Goal: Transaction & Acquisition: Purchase product/service

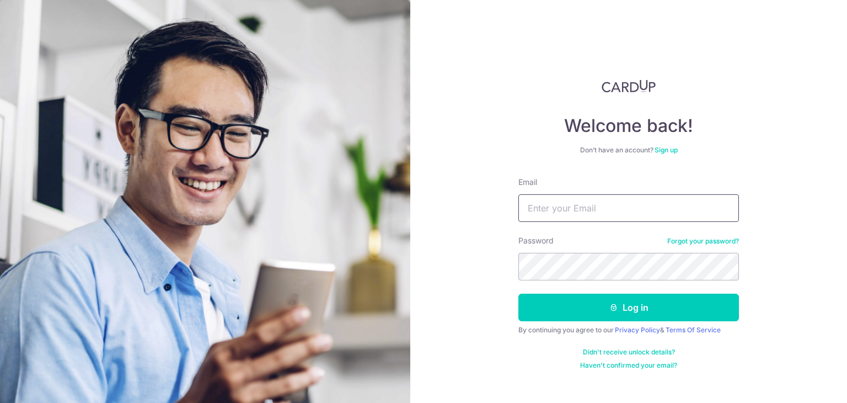
click at [571, 201] on input "Email" at bounding box center [629, 208] width 221 height 28
type input "jin8710@gmail.com"
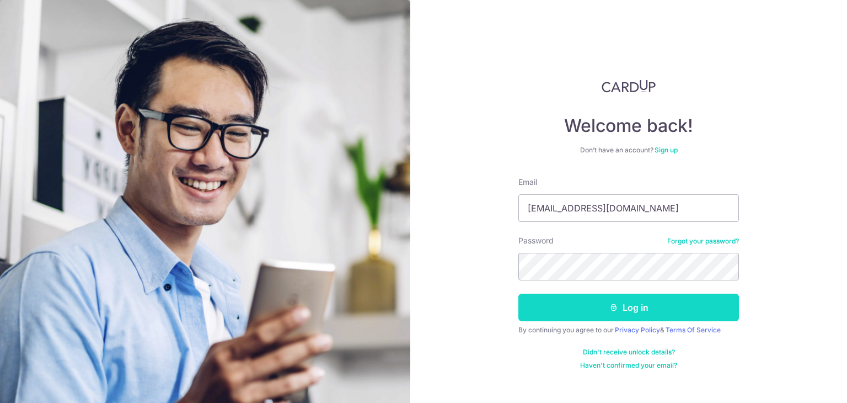
click at [626, 302] on button "Log in" at bounding box center [629, 308] width 221 height 28
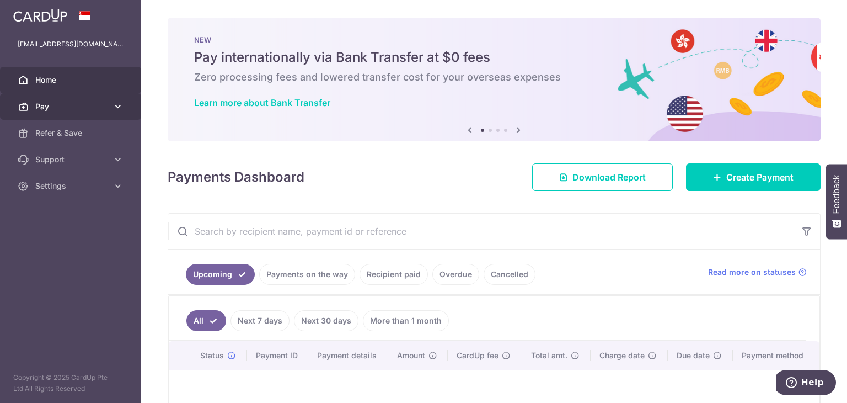
click at [113, 105] on icon at bounding box center [118, 106] width 11 height 11
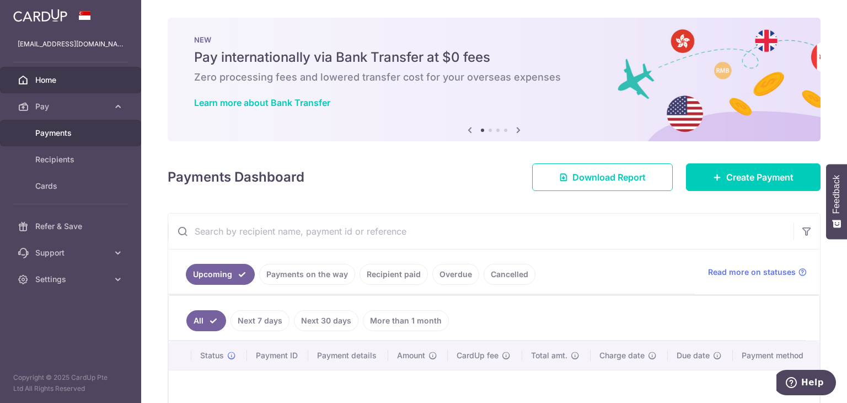
click at [58, 133] on span "Payments" at bounding box center [71, 132] width 73 height 11
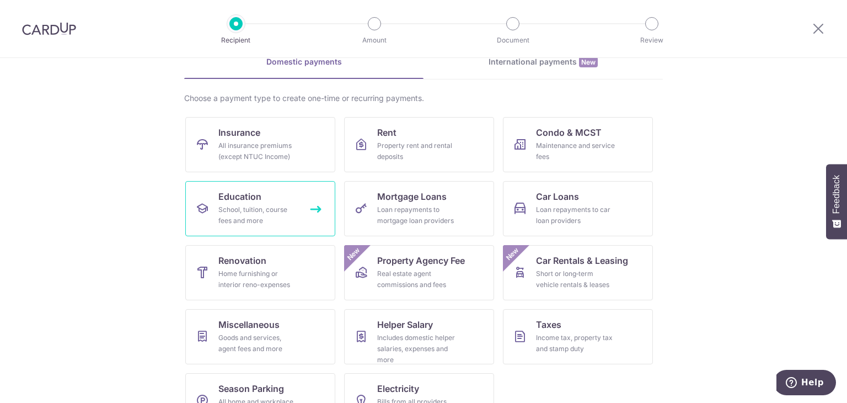
scroll to position [90, 0]
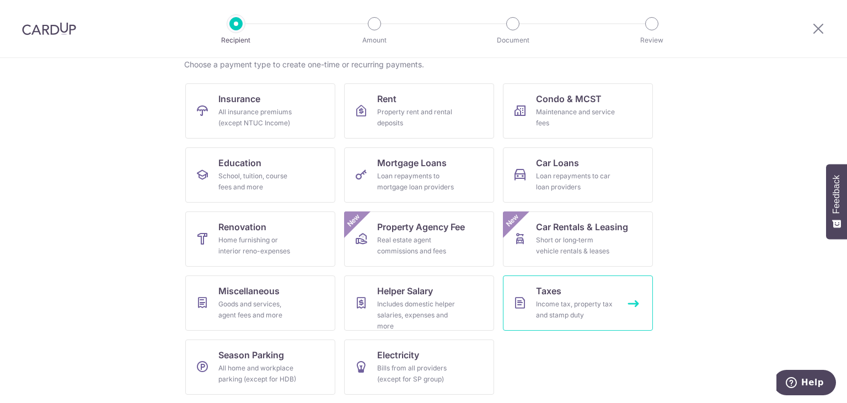
click at [585, 312] on div "Income tax, property tax and stamp duty" at bounding box center [575, 309] width 79 height 22
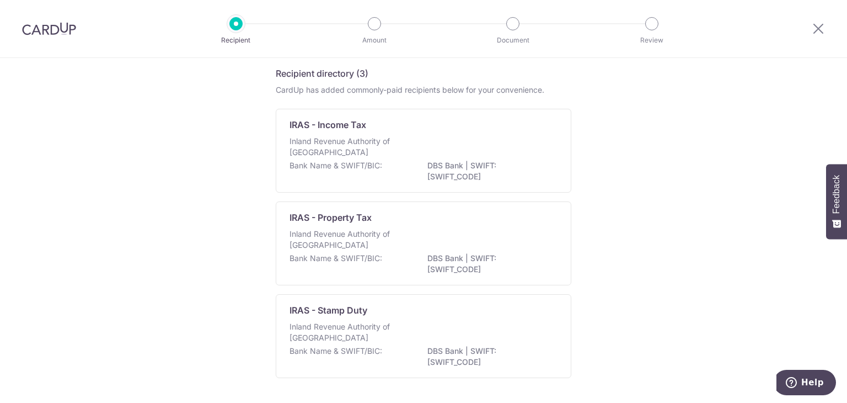
scroll to position [77, 0]
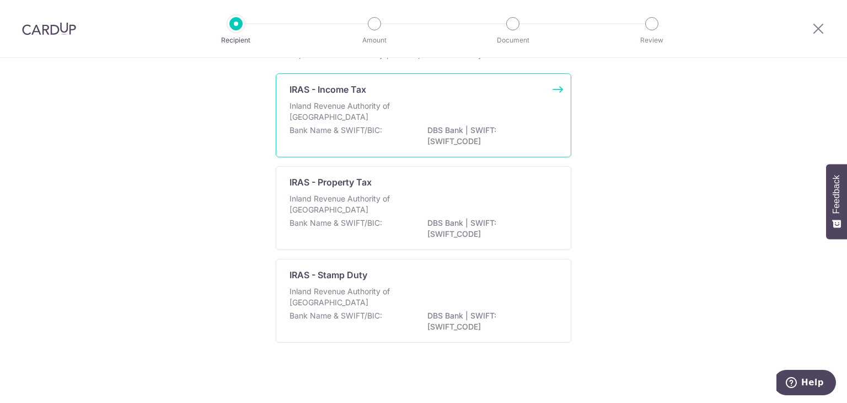
click at [453, 100] on div "Inland Revenue Authority of Singapore" at bounding box center [424, 112] width 268 height 24
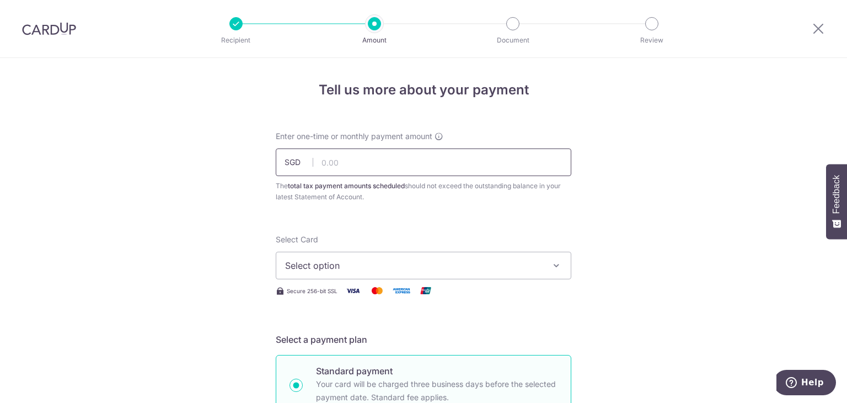
click at [401, 162] on input "text" at bounding box center [424, 162] width 296 height 28
click at [413, 160] on input "text" at bounding box center [424, 162] width 296 height 28
click at [446, 259] on span "Select option" at bounding box center [413, 265] width 257 height 13
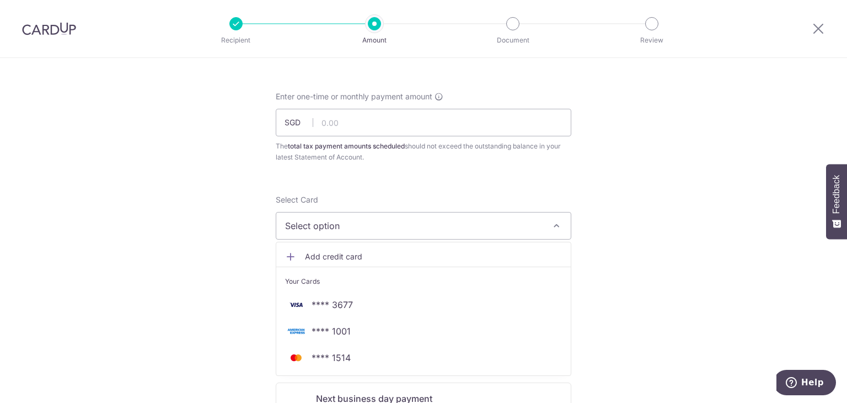
scroll to position [55, 0]
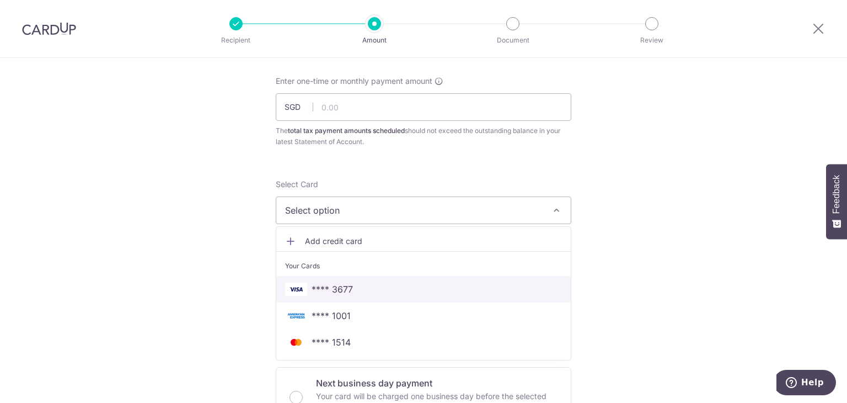
click at [377, 287] on span "**** 3677" at bounding box center [423, 288] width 277 height 13
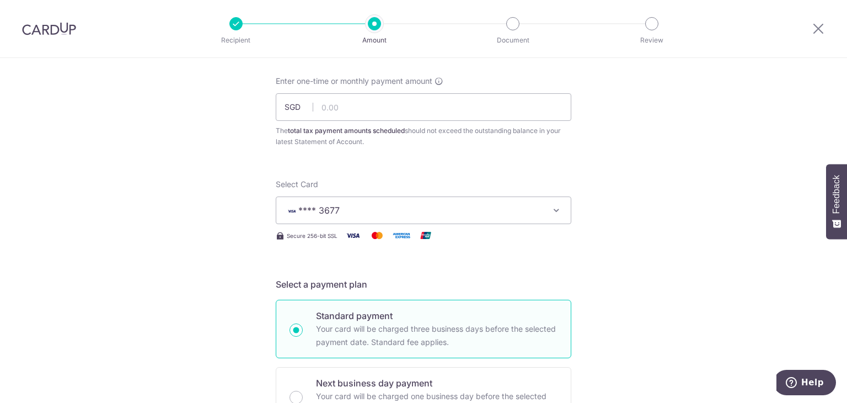
click at [518, 214] on span "**** 3677" at bounding box center [413, 210] width 257 height 13
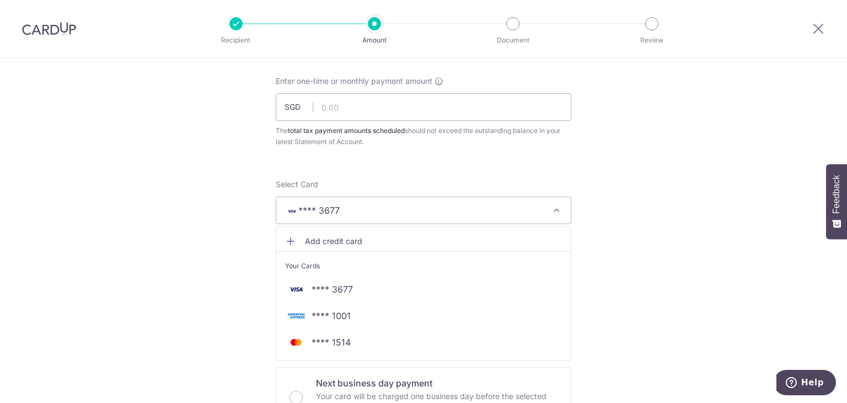
click at [357, 243] on span "Add credit card" at bounding box center [433, 241] width 257 height 11
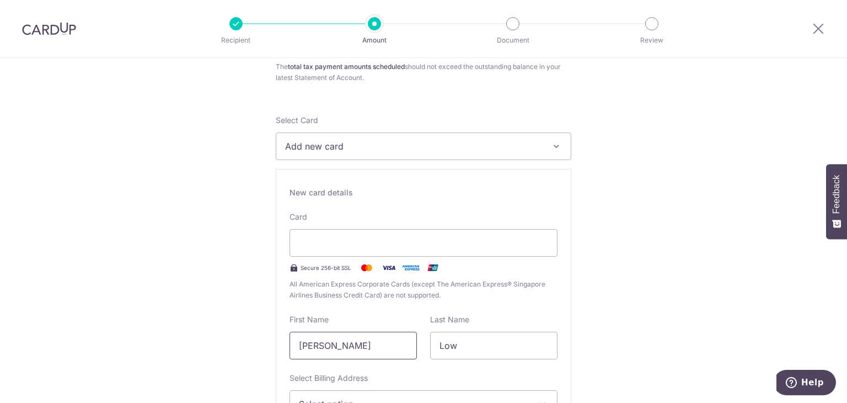
scroll to position [166, 0]
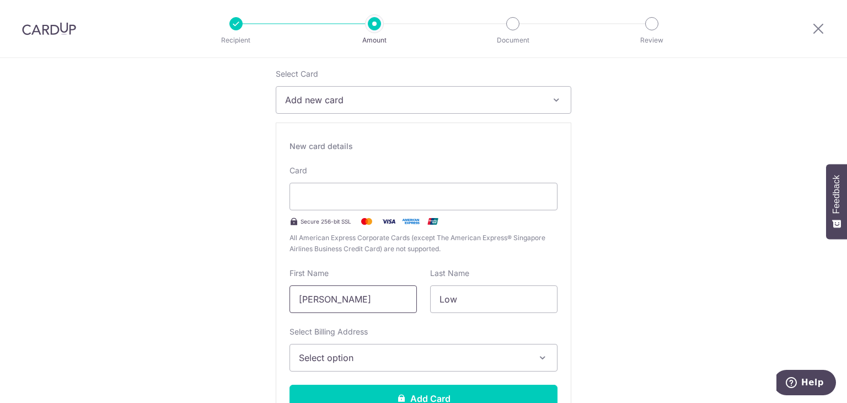
click at [328, 298] on input "[PERSON_NAME]" at bounding box center [353, 299] width 127 height 28
click at [363, 346] on button "Select option" at bounding box center [424, 358] width 268 height 28
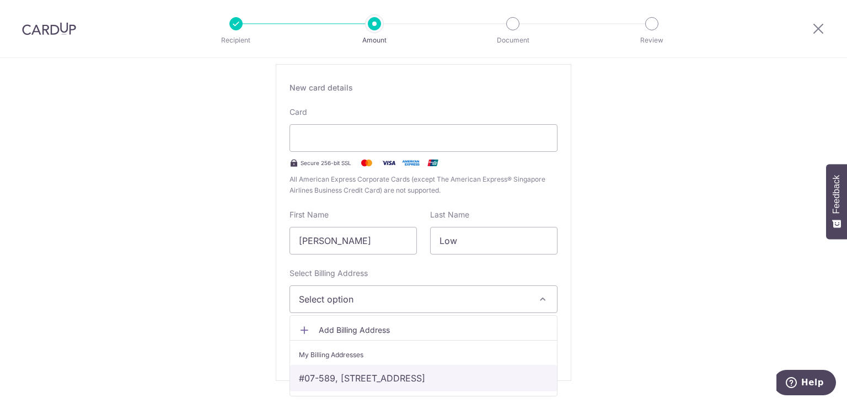
scroll to position [276, 0]
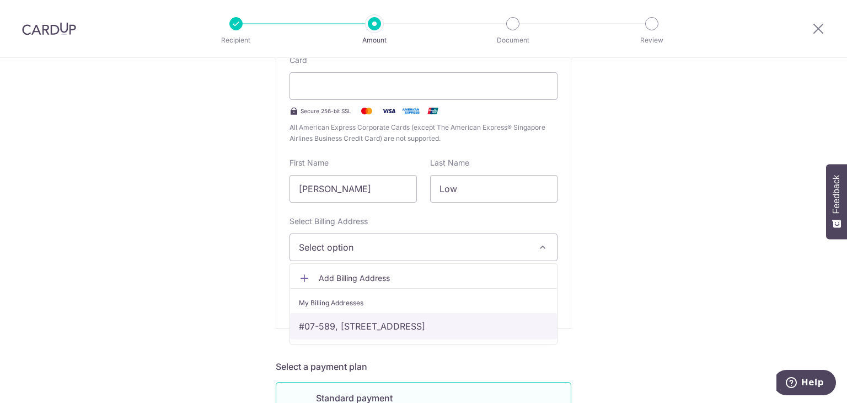
click at [372, 321] on link "#07-589, 887B Woodlands Drive 50, Singapore, Singapore-732887" at bounding box center [423, 326] width 267 height 26
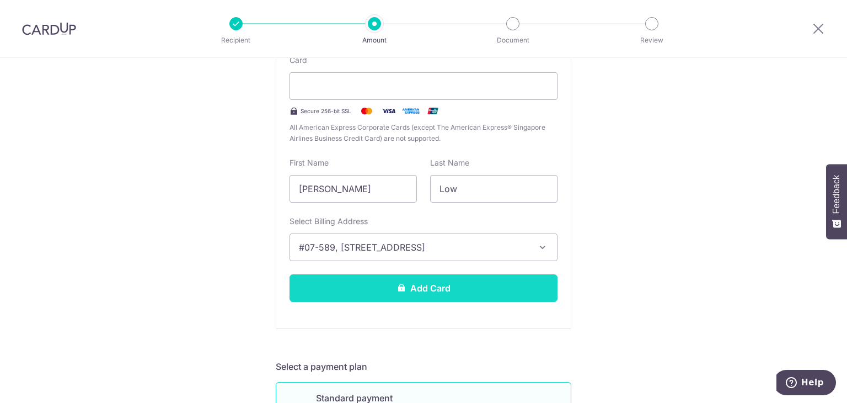
click at [422, 287] on button "Add Card" at bounding box center [424, 288] width 268 height 28
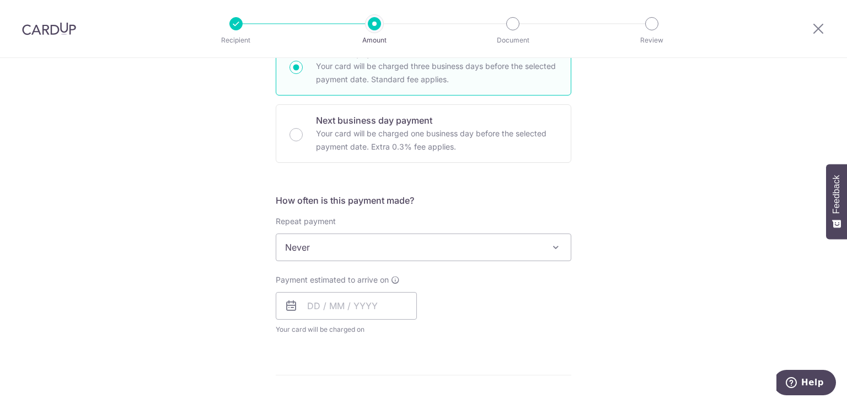
scroll to position [386, 0]
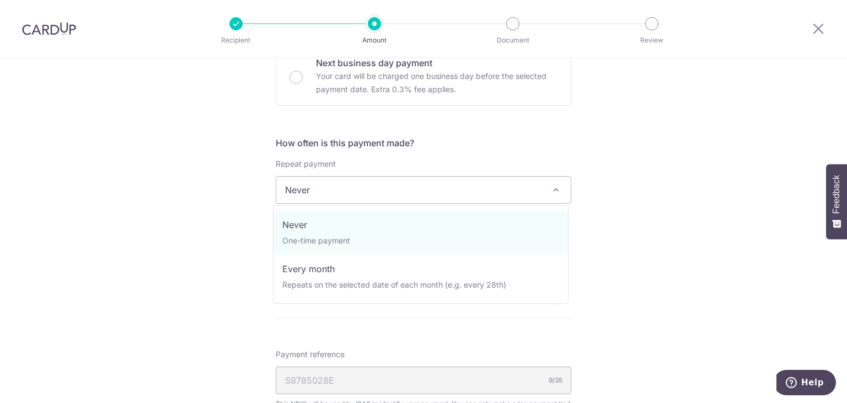
click at [539, 196] on span "Never" at bounding box center [423, 190] width 295 height 26
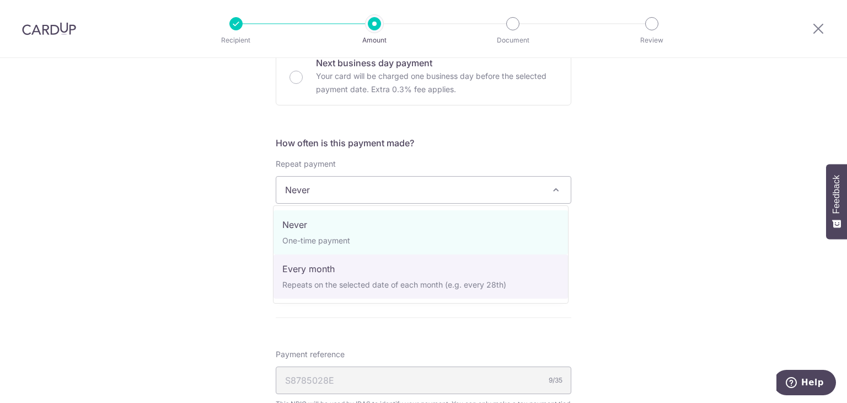
select select "3"
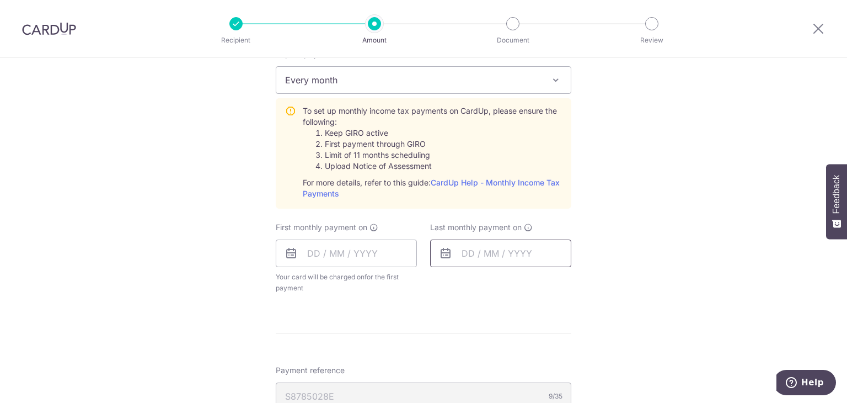
scroll to position [497, 0]
click at [344, 260] on input "text" at bounding box center [346, 253] width 141 height 28
click at [698, 195] on div "Tell us more about your payment Enter one-time or monthly payment amount SGD Th…" at bounding box center [423, 141] width 847 height 1161
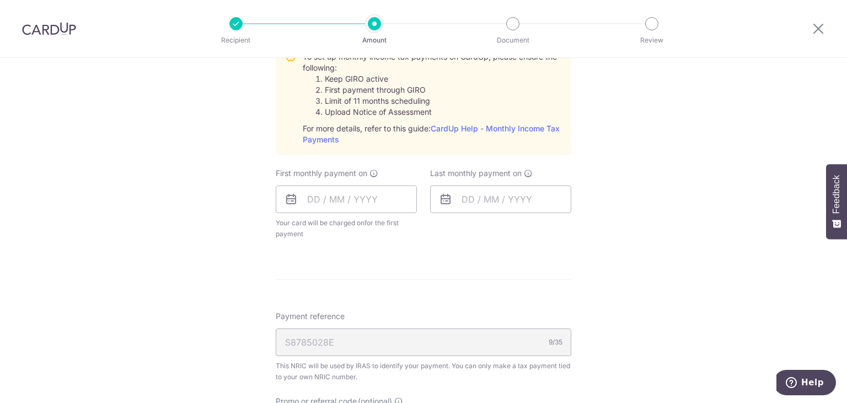
scroll to position [552, 0]
click at [377, 196] on input "text" at bounding box center [346, 198] width 141 height 28
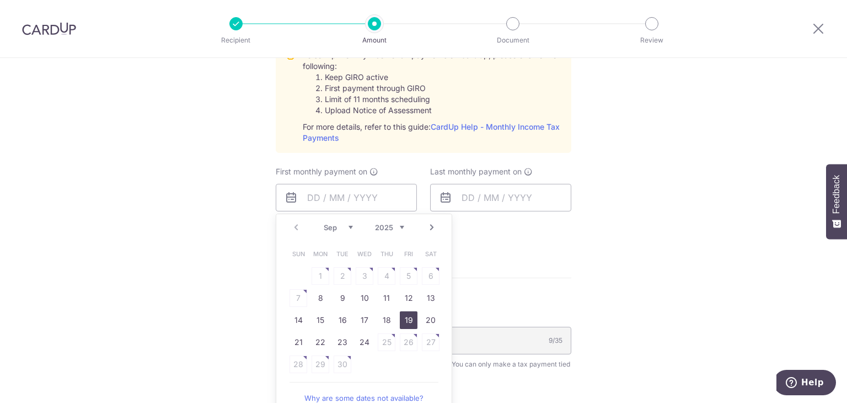
click at [403, 316] on link "19" at bounding box center [409, 320] width 18 height 18
type input "19/09/2025"
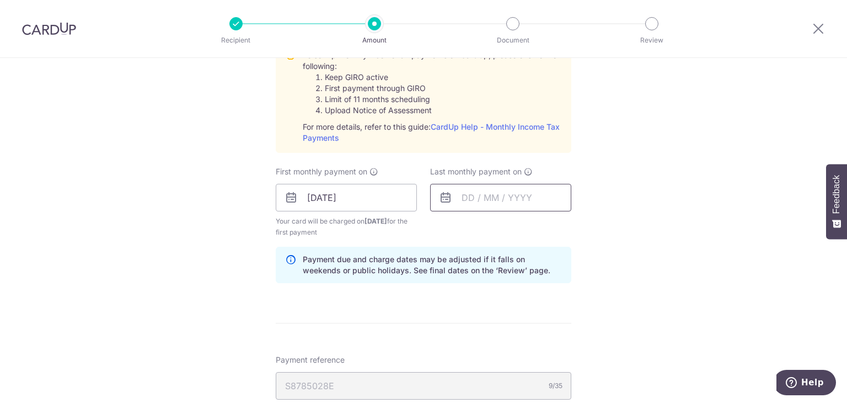
click at [479, 198] on input "text" at bounding box center [500, 198] width 141 height 28
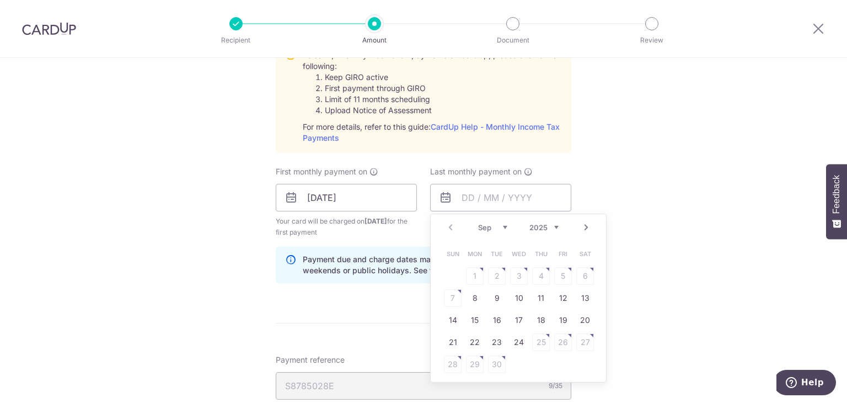
click at [502, 224] on select "Sep Oct Nov Dec" at bounding box center [492, 227] width 29 height 9
click at [550, 227] on select "2025 2026" at bounding box center [544, 227] width 29 height 9
click at [500, 226] on select "Jan Feb Mar Apr May Jun Jul Aug Sep Oct" at bounding box center [492, 227] width 29 height 9
click at [449, 227] on link "Prev" at bounding box center [450, 227] width 13 height 13
click at [536, 318] on link "19" at bounding box center [541, 320] width 18 height 18
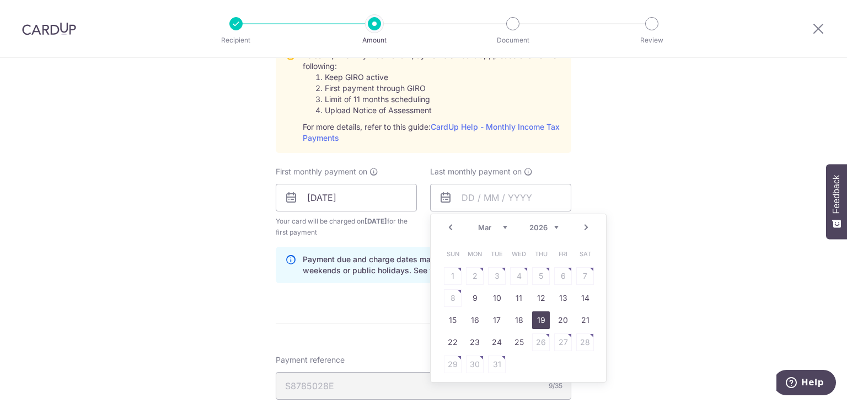
type input "19/03/2026"
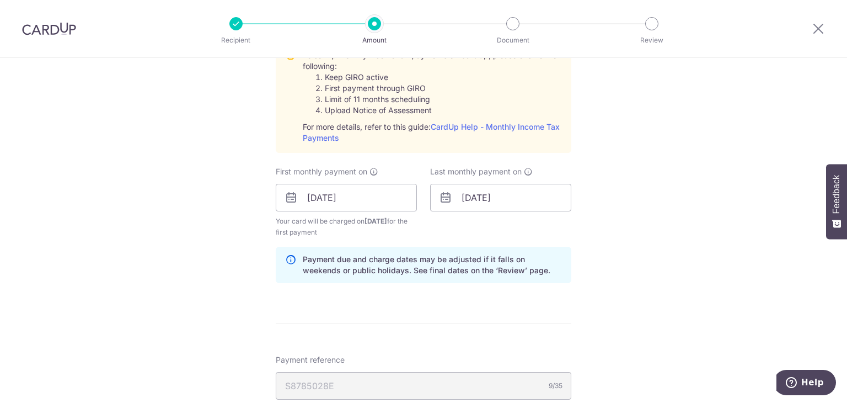
click at [578, 309] on div "Tell us more about your payment Enter one-time or monthly payment amount SGD Th…" at bounding box center [423, 109] width 847 height 1207
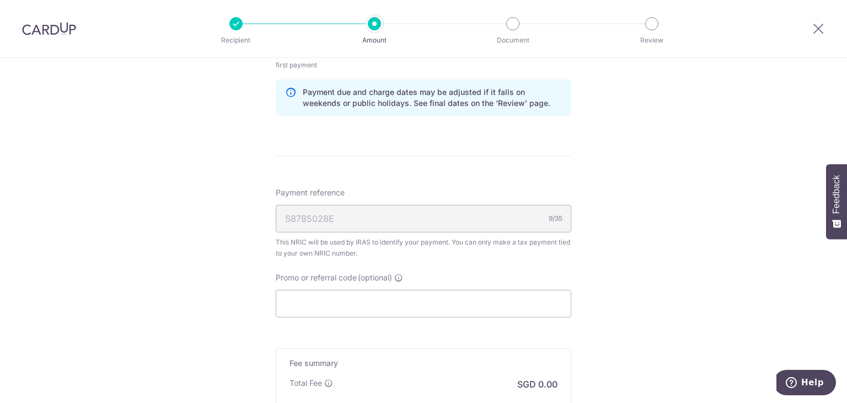
scroll to position [860, 0]
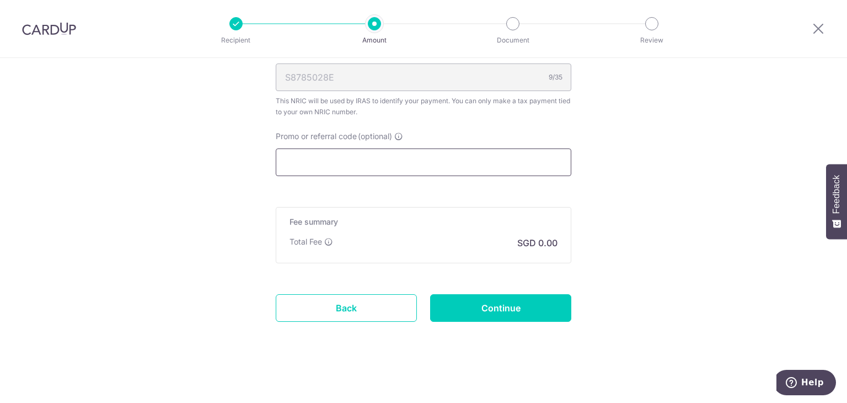
click at [366, 153] on input "Promo or referral code (optional)" at bounding box center [424, 162] width 296 height 28
paste input "VTAX25R"
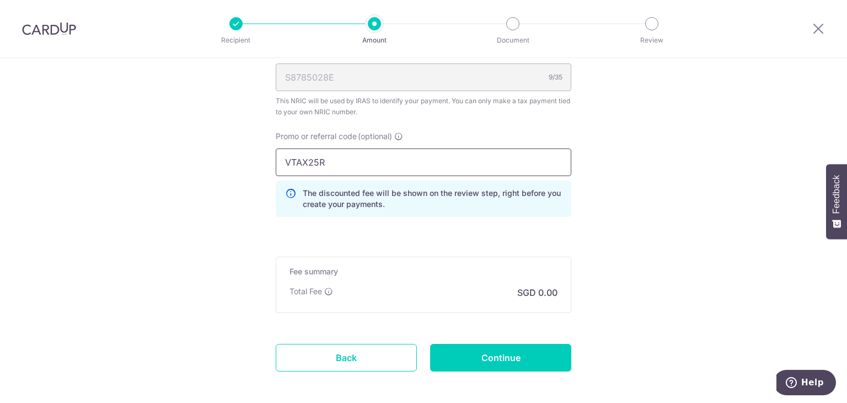
type input "VTAX25R"
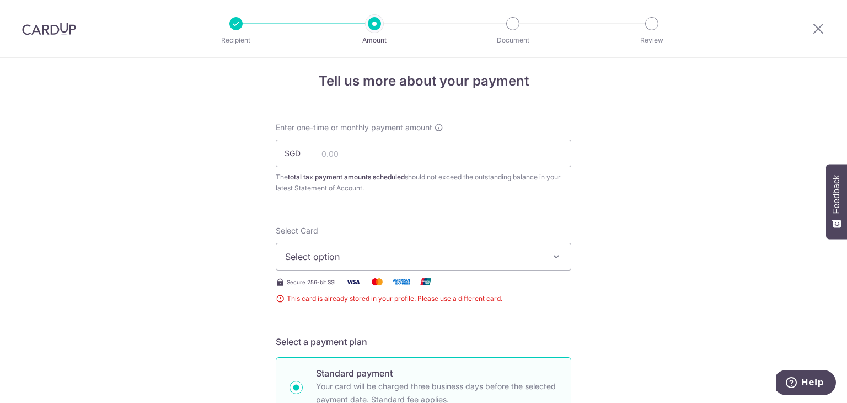
scroll to position [0, 0]
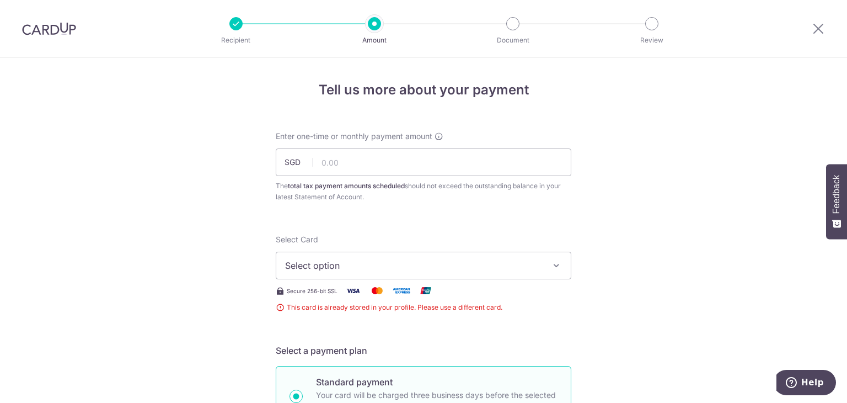
click at [461, 267] on span "Select option" at bounding box center [413, 265] width 257 height 13
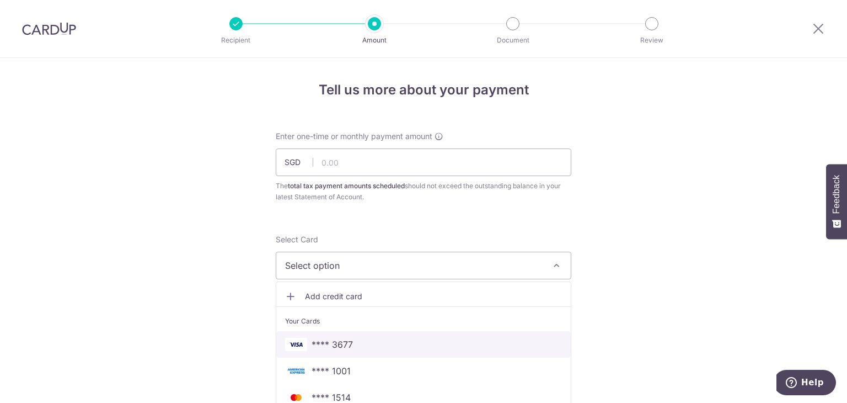
click at [356, 339] on span "**** 3677" at bounding box center [423, 344] width 277 height 13
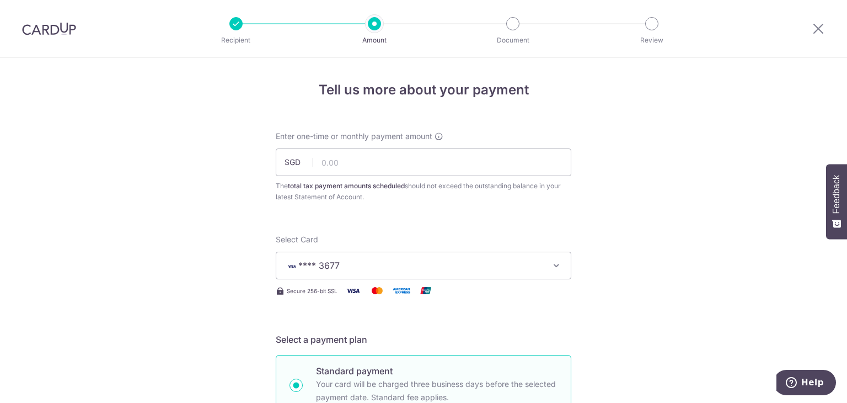
click at [400, 168] on input "text" at bounding box center [424, 162] width 296 height 28
type input "598.38"
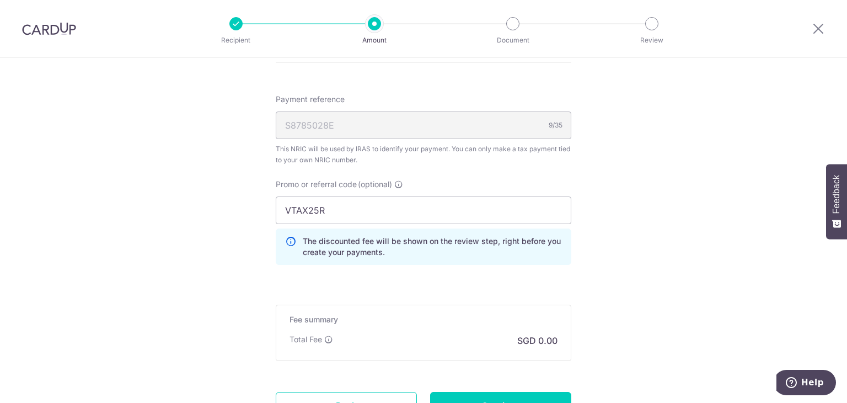
scroll to position [898, 0]
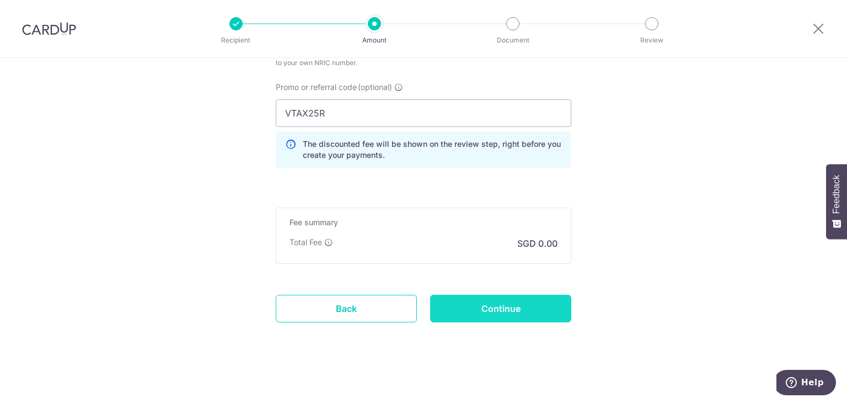
click at [514, 301] on input "Continue" at bounding box center [500, 309] width 141 height 28
type input "Create Schedule"
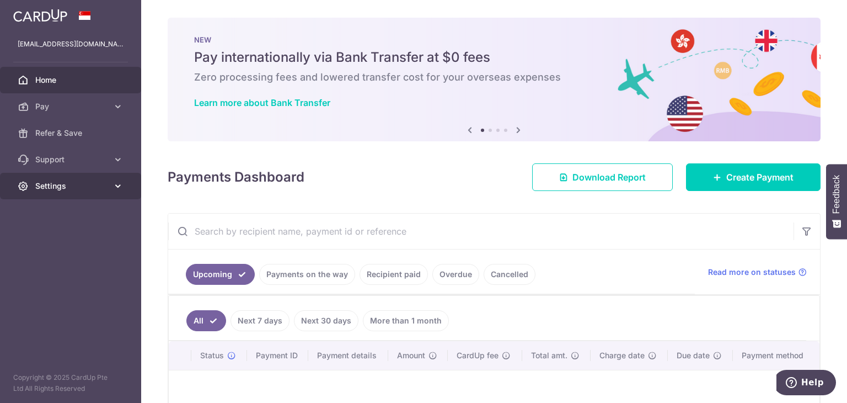
click at [51, 180] on span "Settings" at bounding box center [71, 185] width 73 height 11
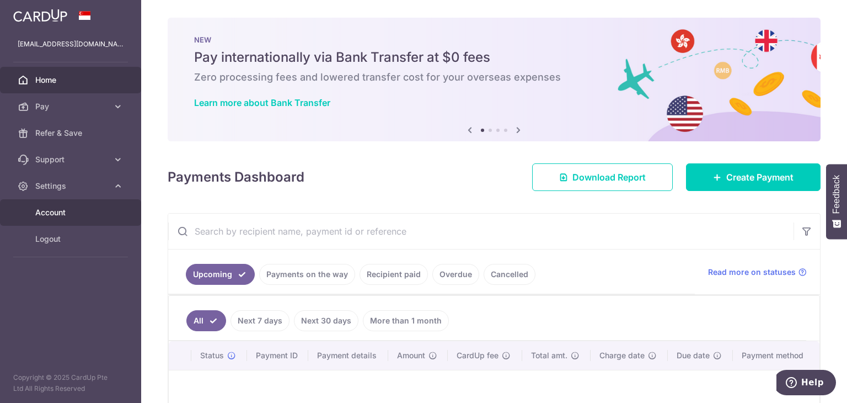
click at [53, 216] on span "Account" at bounding box center [71, 212] width 73 height 11
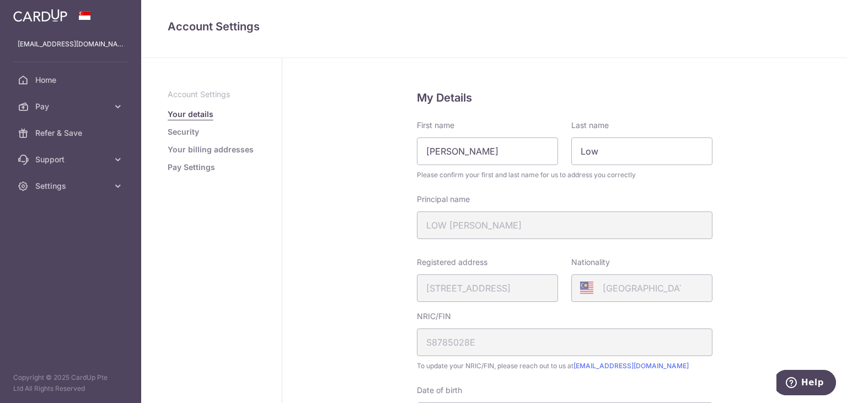
click at [184, 166] on link "Pay Settings" at bounding box center [191, 167] width 47 height 11
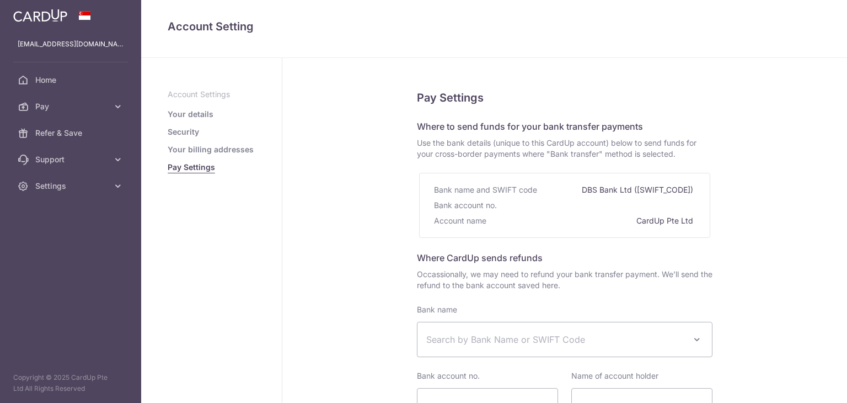
select select
click at [203, 109] on link "Your details" at bounding box center [191, 114] width 46 height 11
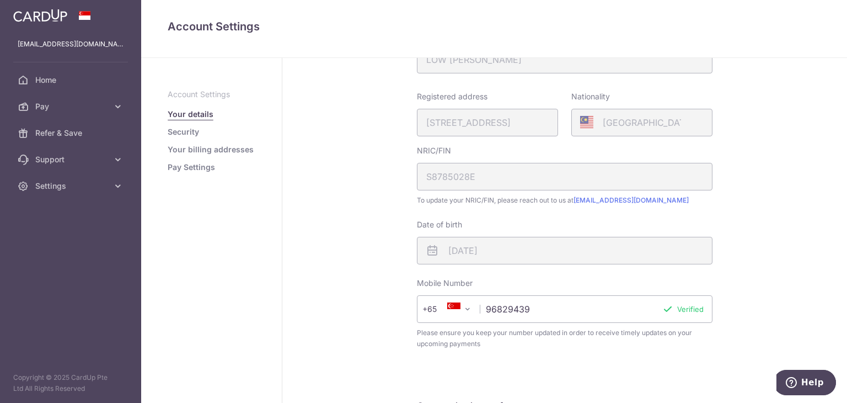
scroll to position [305, 0]
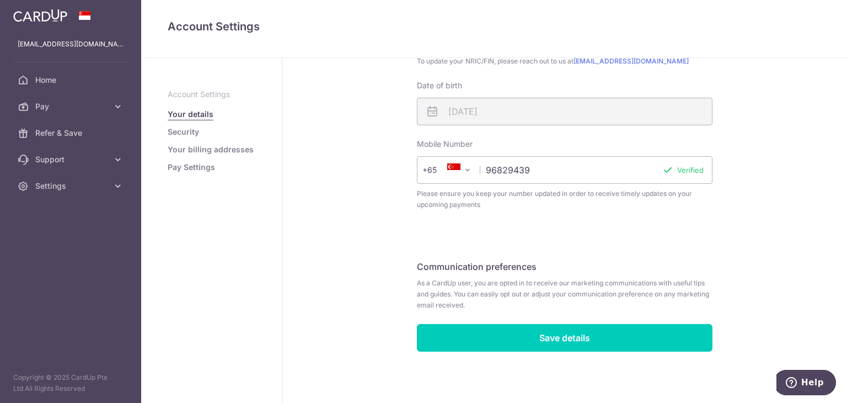
click at [186, 132] on link "Security" at bounding box center [183, 131] width 31 height 11
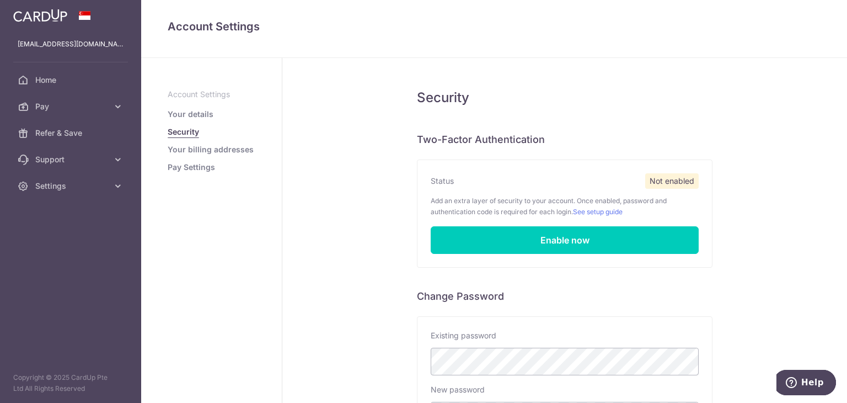
click at [186, 151] on link "Your billing addresses" at bounding box center [211, 149] width 86 height 11
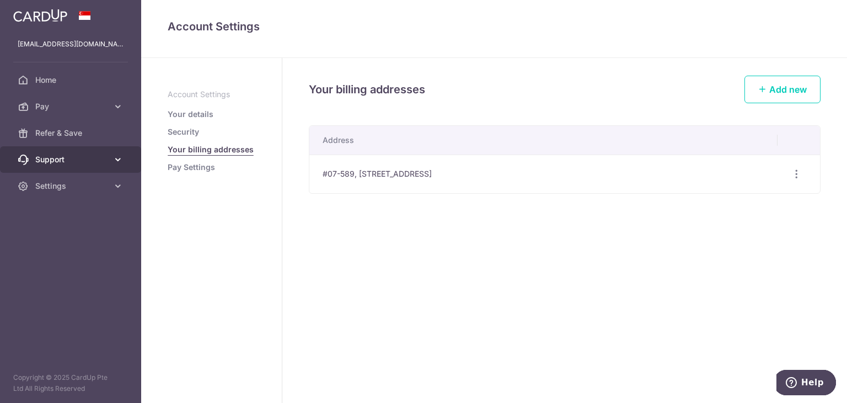
click at [116, 159] on icon at bounding box center [118, 159] width 11 height 11
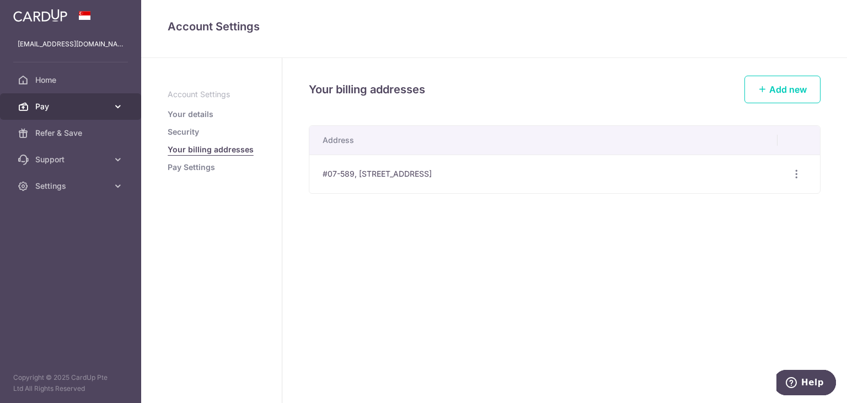
click at [122, 103] on icon at bounding box center [118, 106] width 11 height 11
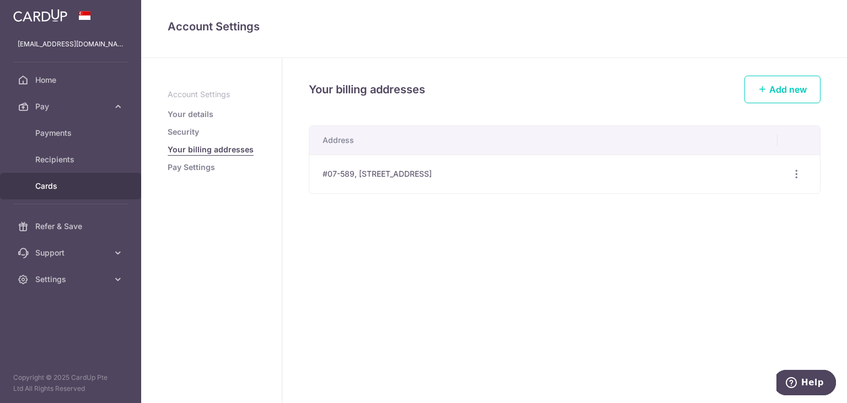
click at [51, 183] on span "Cards" at bounding box center [71, 185] width 73 height 11
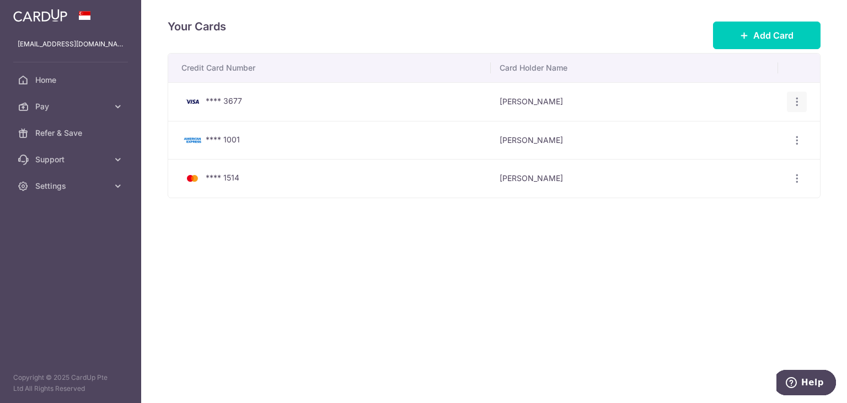
click at [797, 100] on icon "button" at bounding box center [798, 102] width 12 height 12
click at [753, 132] on span "View/Edit" at bounding box center [760, 132] width 75 height 13
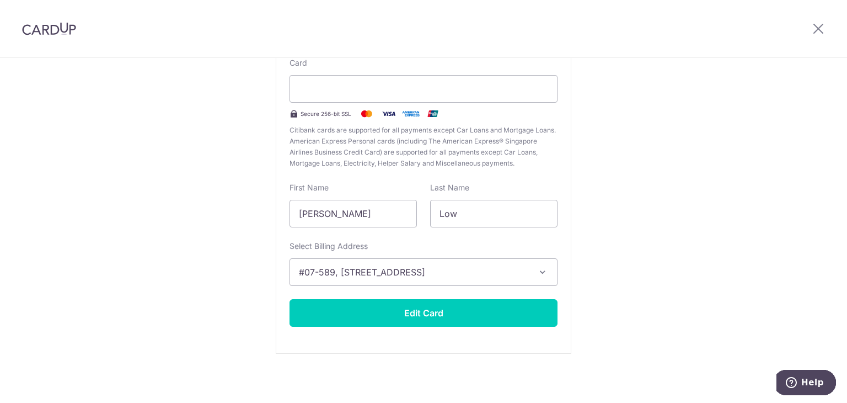
scroll to position [118, 0]
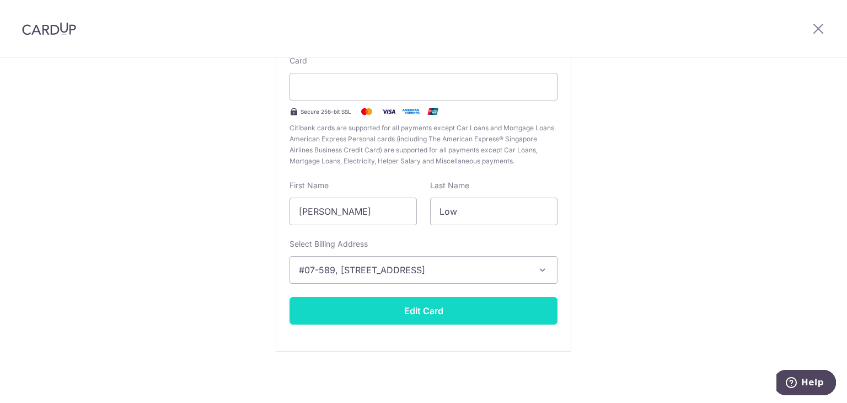
click at [481, 313] on button "Edit Card" at bounding box center [424, 311] width 268 height 28
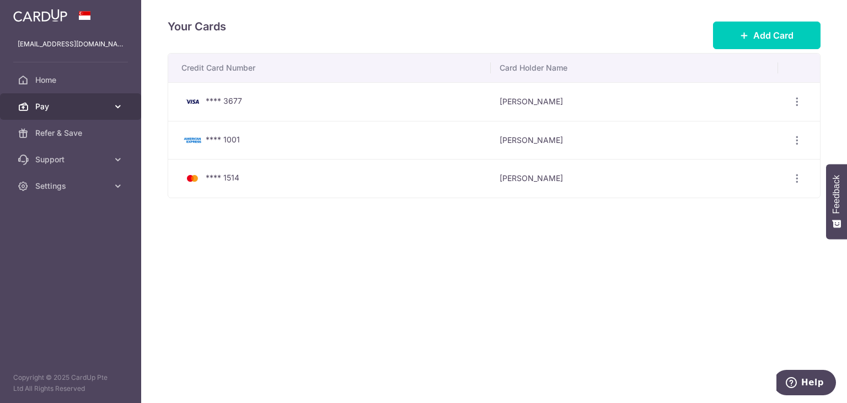
click at [118, 104] on icon at bounding box center [118, 106] width 11 height 11
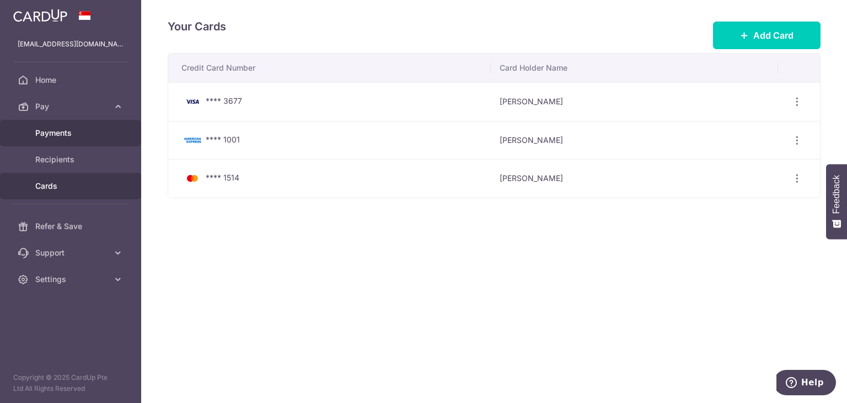
click at [60, 132] on span "Payments" at bounding box center [71, 132] width 73 height 11
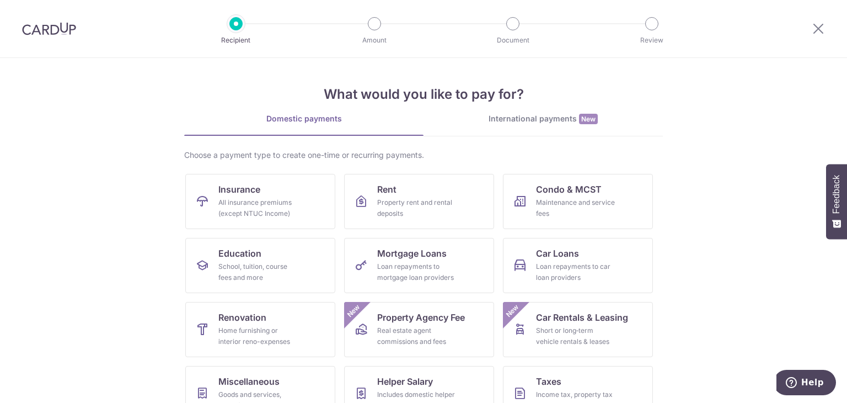
click at [62, 31] on img at bounding box center [49, 28] width 54 height 13
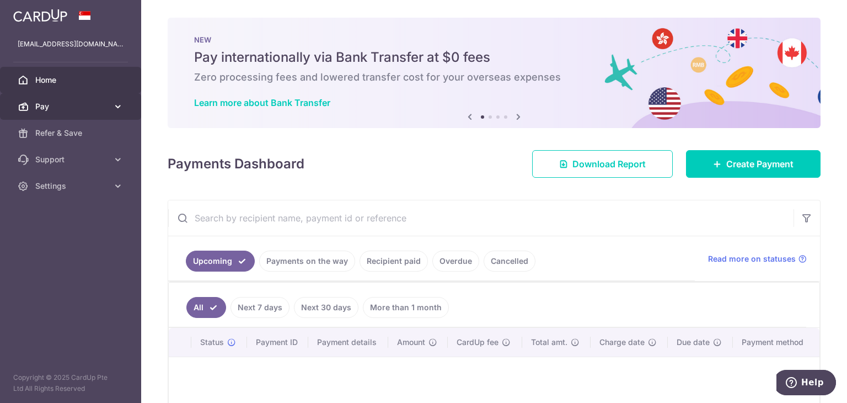
click at [119, 105] on icon at bounding box center [118, 106] width 11 height 11
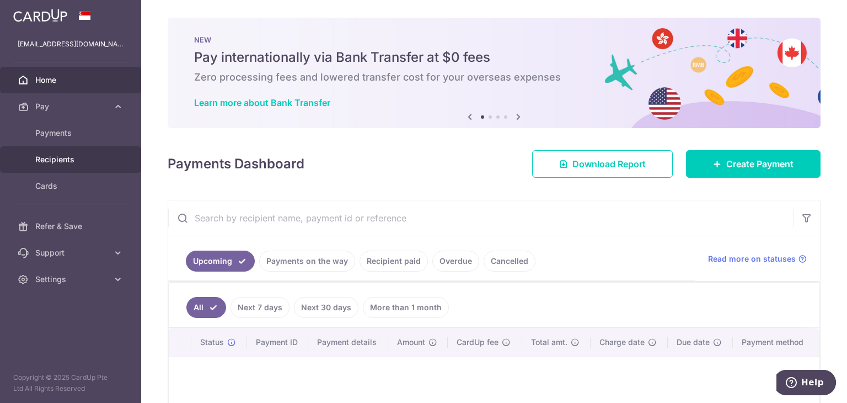
click at [55, 157] on span "Recipients" at bounding box center [71, 159] width 73 height 11
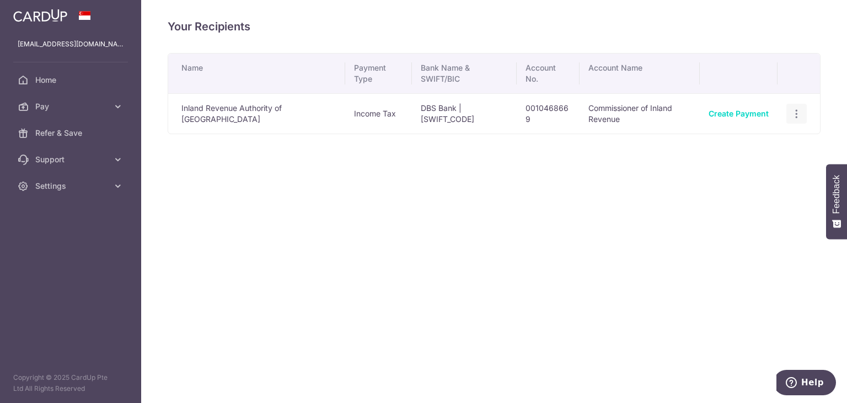
click at [795, 113] on icon "button" at bounding box center [797, 114] width 12 height 12
click at [99, 101] on span "Pay" at bounding box center [71, 106] width 73 height 11
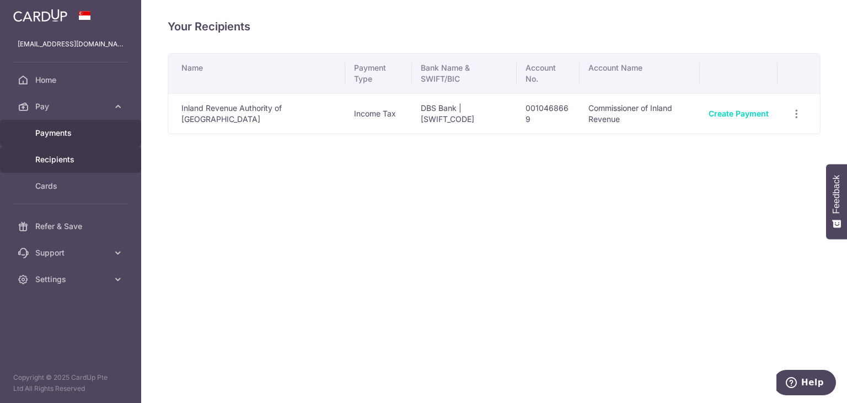
click at [71, 135] on span "Payments" at bounding box center [71, 132] width 73 height 11
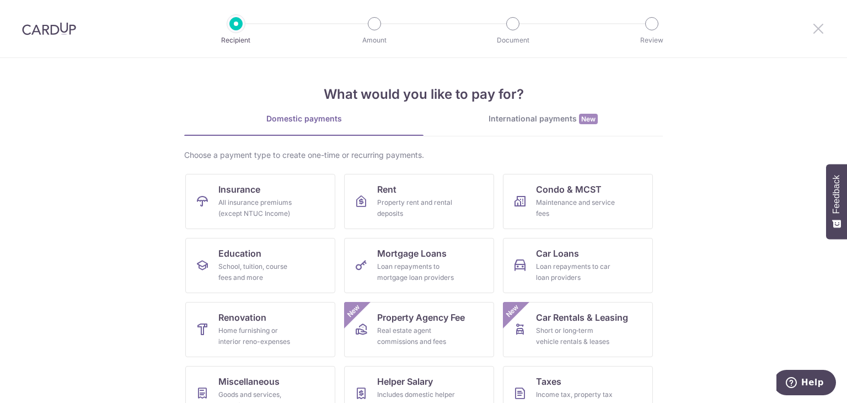
click at [814, 27] on icon at bounding box center [818, 29] width 13 height 14
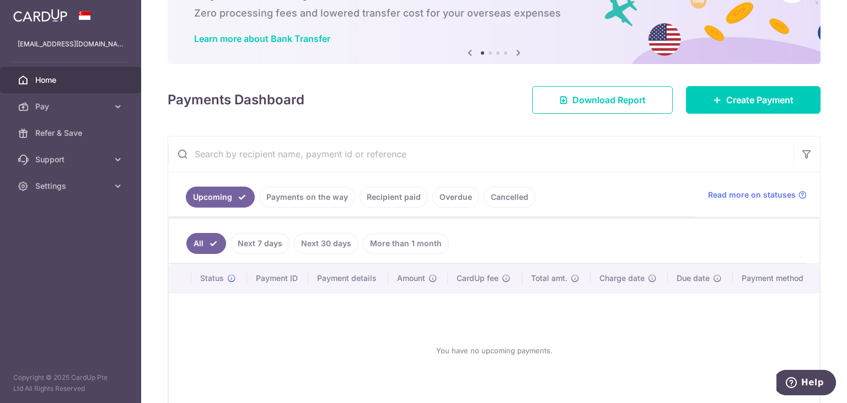
scroll to position [110, 0]
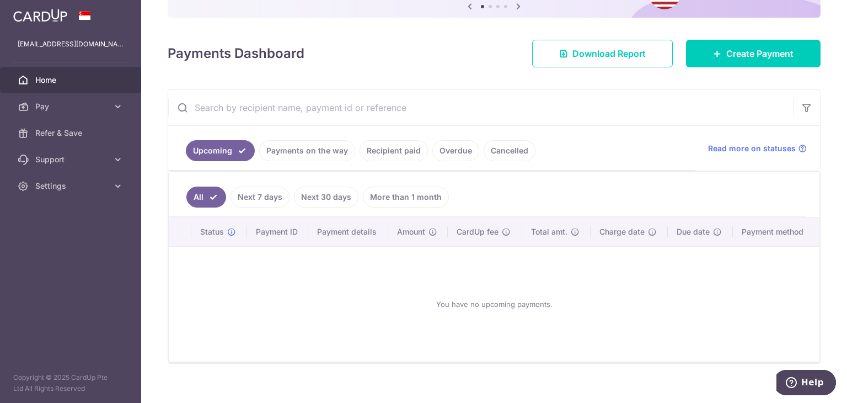
click at [404, 146] on link "Recipient paid" at bounding box center [394, 150] width 68 height 21
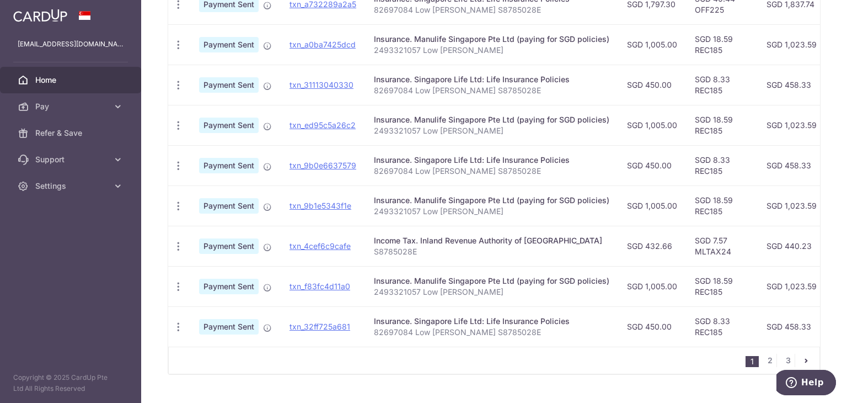
scroll to position [393, 0]
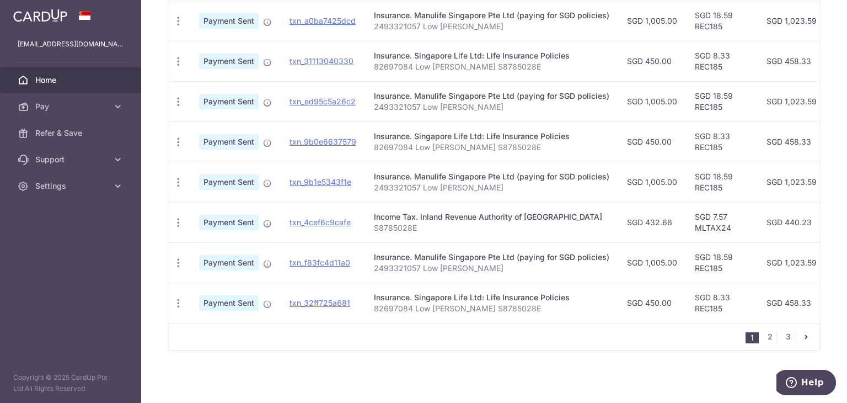
click at [240, 216] on span "Payment Sent" at bounding box center [229, 222] width 60 height 15
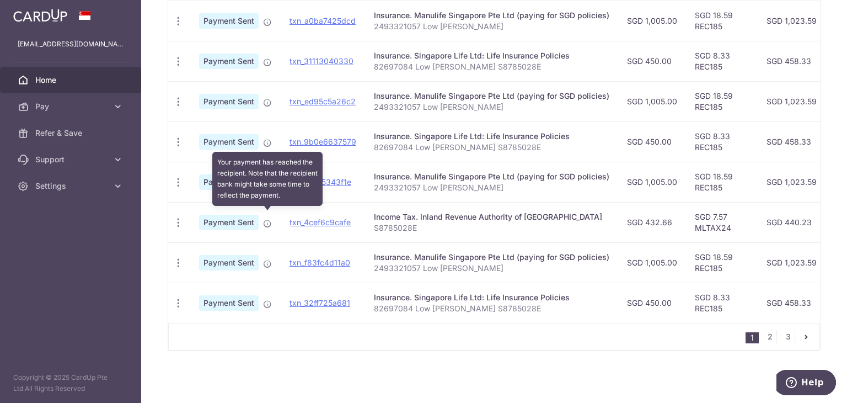
click at [266, 219] on icon at bounding box center [267, 223] width 9 height 9
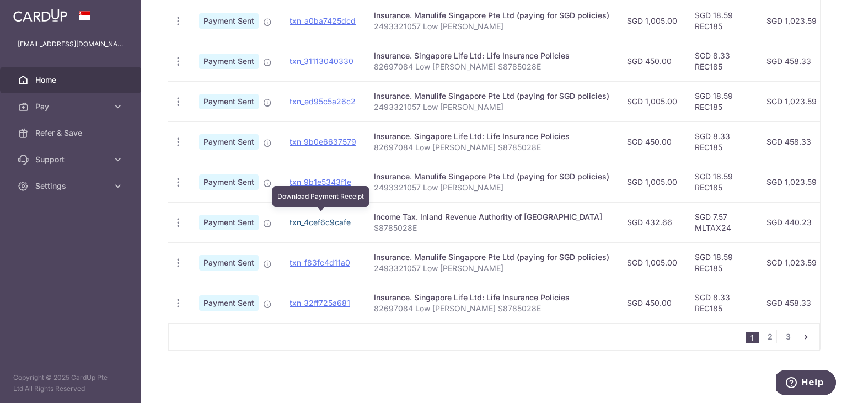
click at [330, 217] on link "txn_4cef6c9cafe" at bounding box center [320, 221] width 61 height 9
drag, startPoint x: 329, startPoint y: 216, endPoint x: 481, endPoint y: 51, distance: 224.9
click at [329, 217] on link "txn_4cef6c9cafe" at bounding box center [320, 221] width 61 height 9
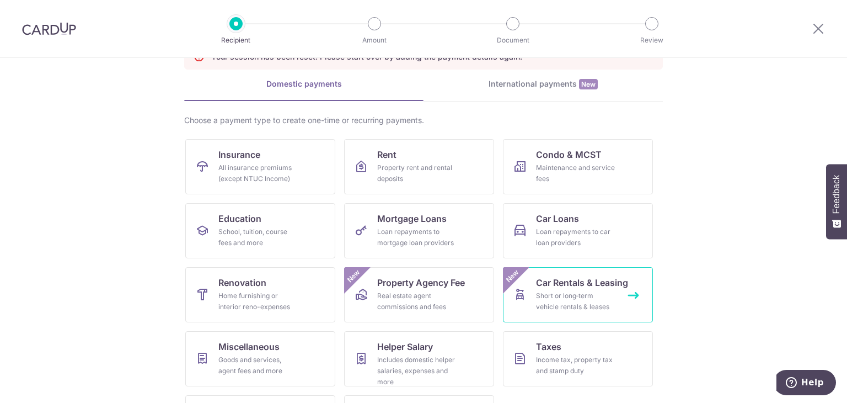
scroll to position [125, 0]
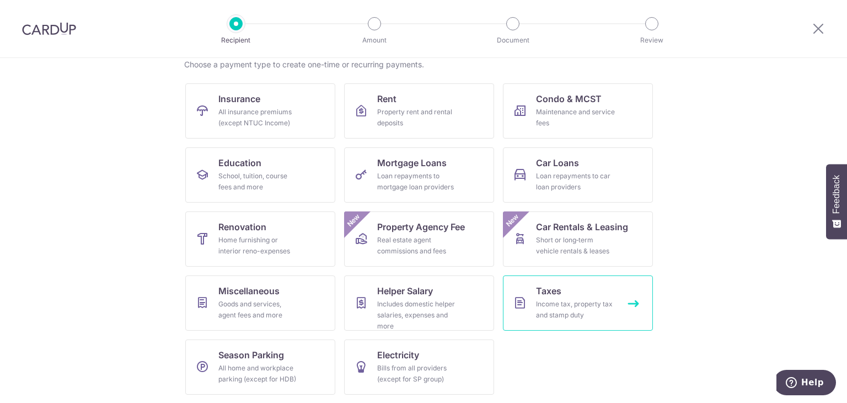
click at [542, 287] on span "Taxes" at bounding box center [548, 290] width 25 height 13
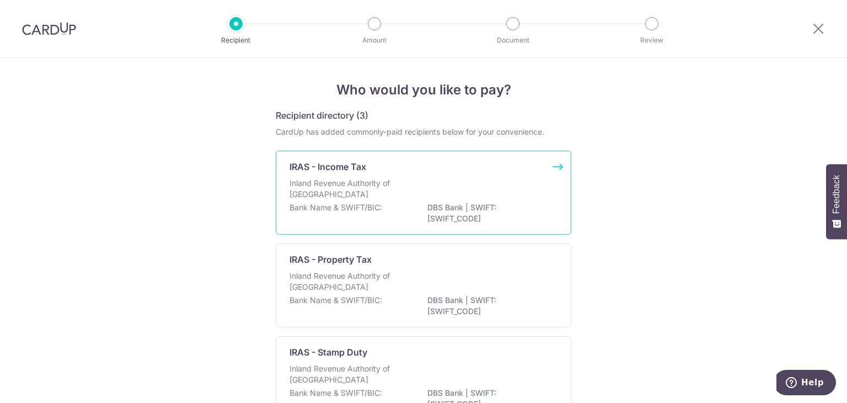
click at [455, 182] on div "Inland Revenue Authority of [GEOGRAPHIC_DATA]" at bounding box center [424, 190] width 268 height 24
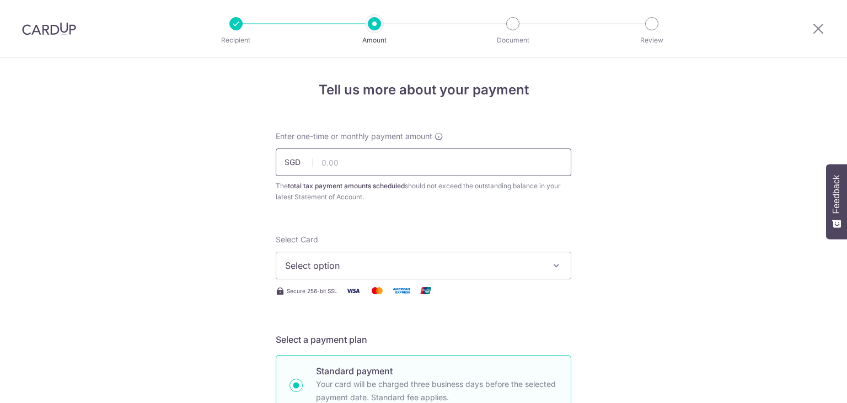
click at [439, 158] on input "text" at bounding box center [424, 162] width 296 height 28
type input "598.38"
click at [414, 274] on button "Select option" at bounding box center [424, 266] width 296 height 28
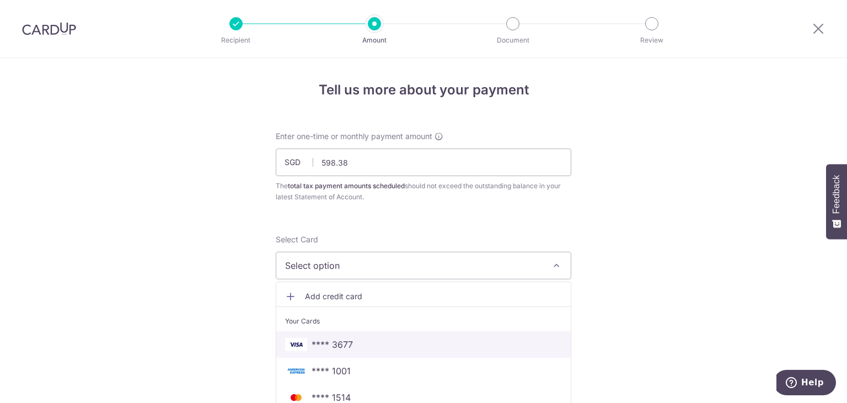
click at [358, 344] on span "**** 3677" at bounding box center [423, 344] width 277 height 13
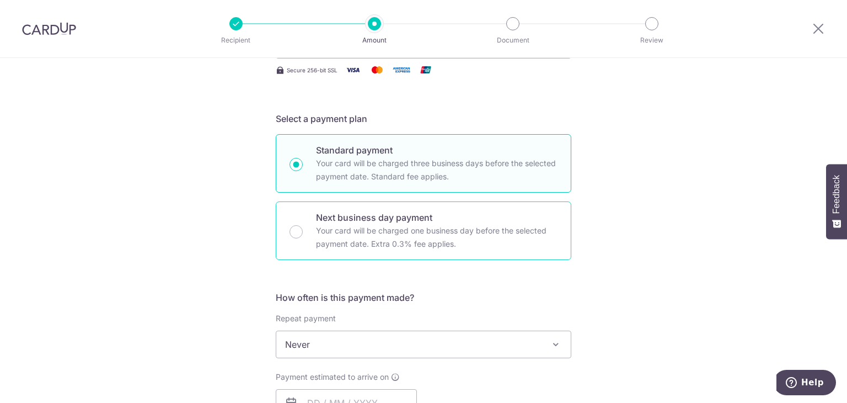
scroll to position [331, 0]
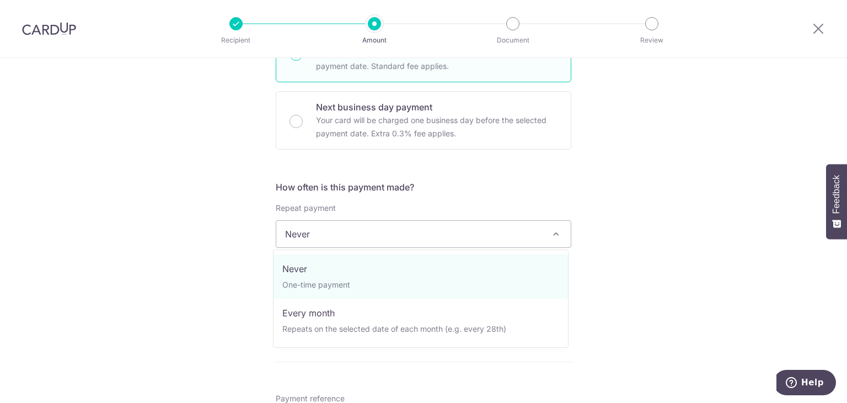
click at [376, 234] on span "Never" at bounding box center [423, 234] width 295 height 26
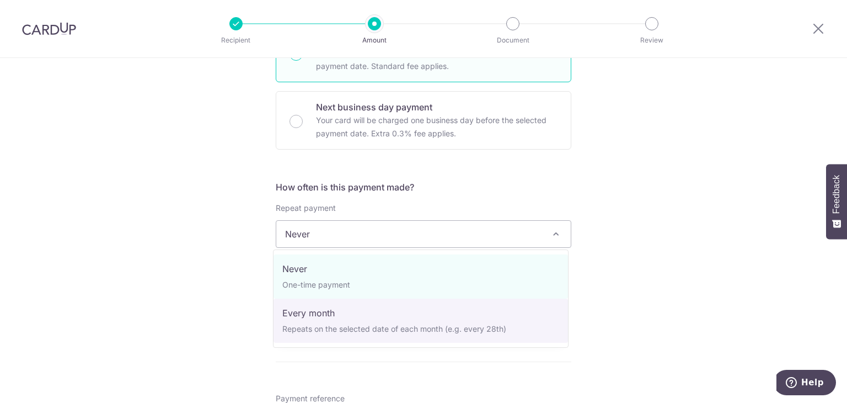
select select "3"
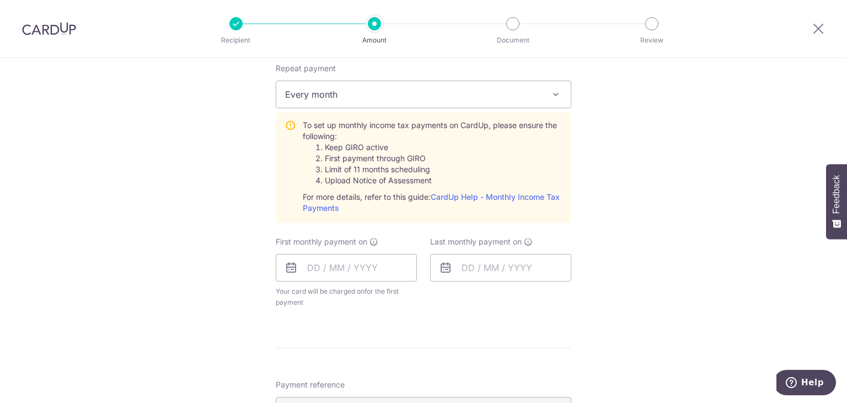
scroll to position [552, 0]
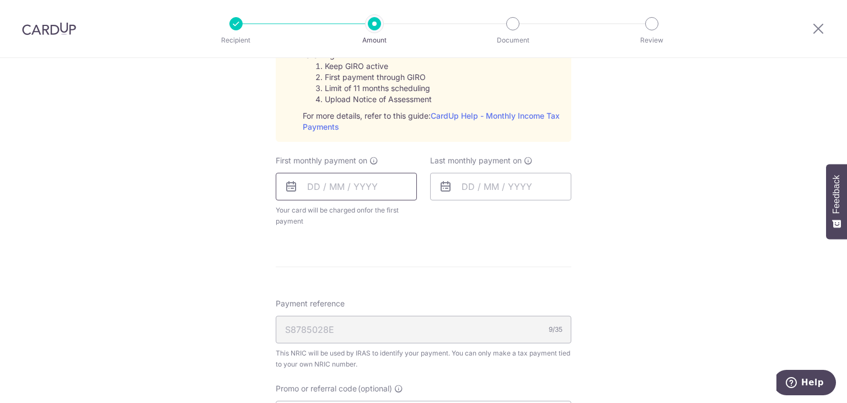
click at [353, 189] on input "text" at bounding box center [346, 187] width 141 height 28
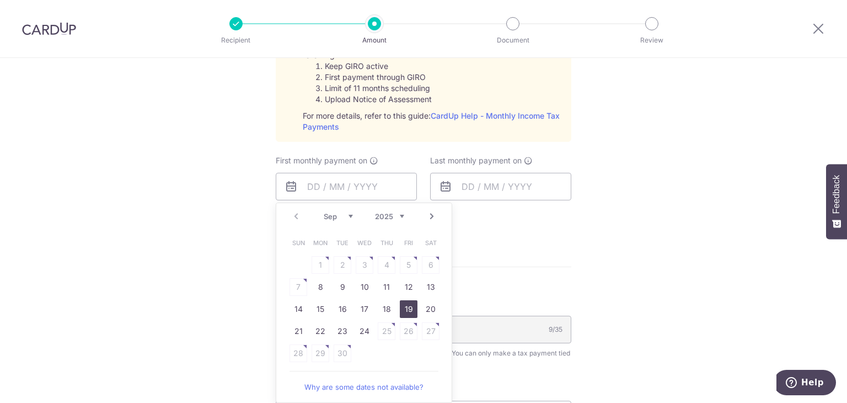
click at [402, 307] on link "19" at bounding box center [409, 309] width 18 height 18
type input "19/09/2025"
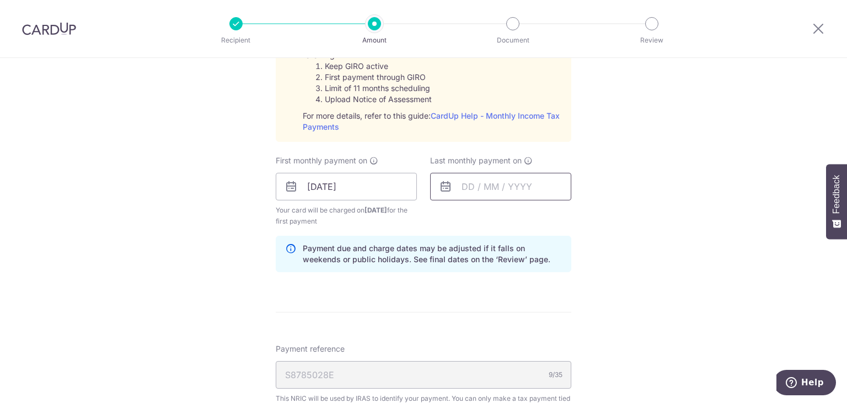
click at [477, 191] on input "text" at bounding box center [500, 187] width 141 height 28
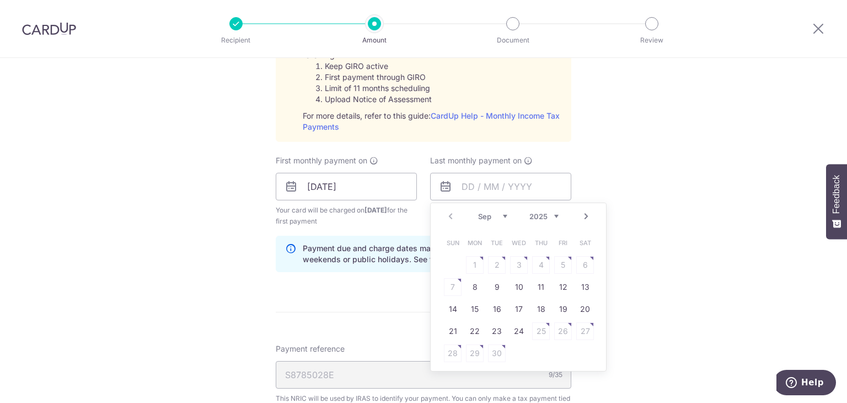
click at [550, 216] on select "2025 2026" at bounding box center [544, 216] width 29 height 9
click at [502, 217] on select "Jan Feb Mar Apr May Jun Jul Aug Sep Oct" at bounding box center [492, 216] width 29 height 9
click at [537, 304] on link "19" at bounding box center [541, 309] width 18 height 18
type input "19/03/2026"
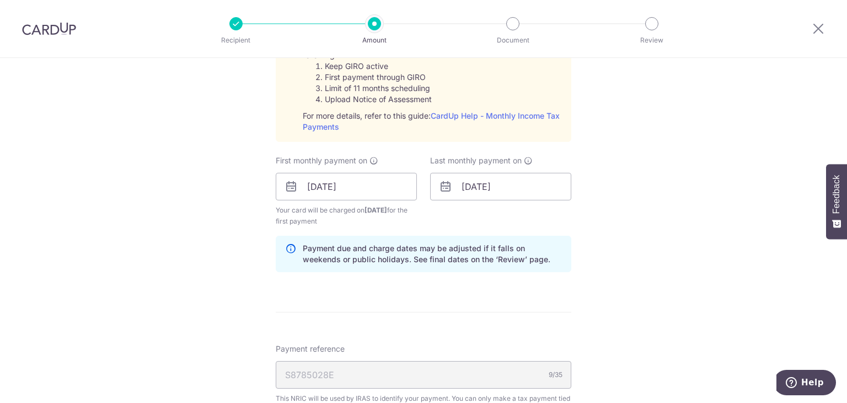
click at [646, 271] on div "Tell us more about your payment Enter one-time or monthly payment amount SGD 59…" at bounding box center [423, 104] width 847 height 1196
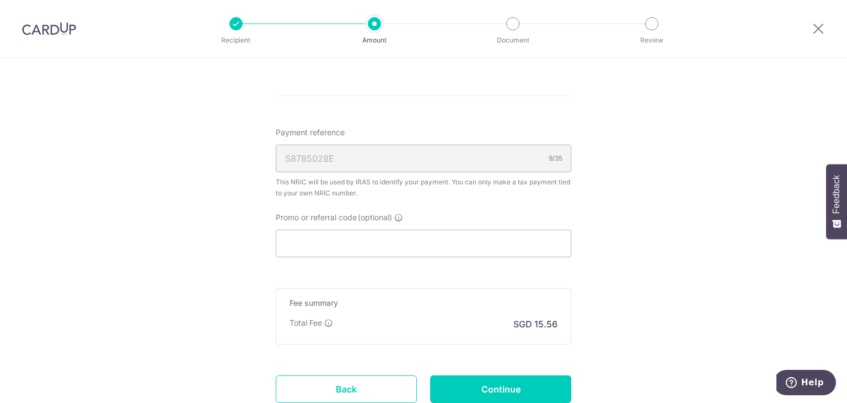
scroll to position [828, 0]
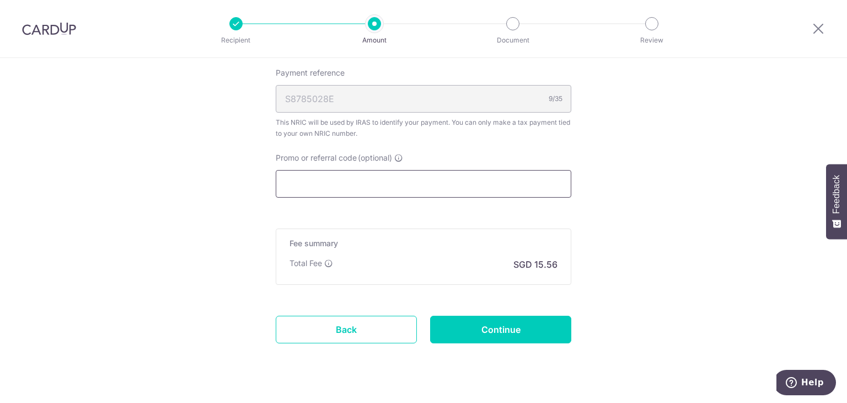
click at [410, 180] on input "Promo or referral code (optional)" at bounding box center [424, 184] width 296 height 28
paste input "VTAX25R"
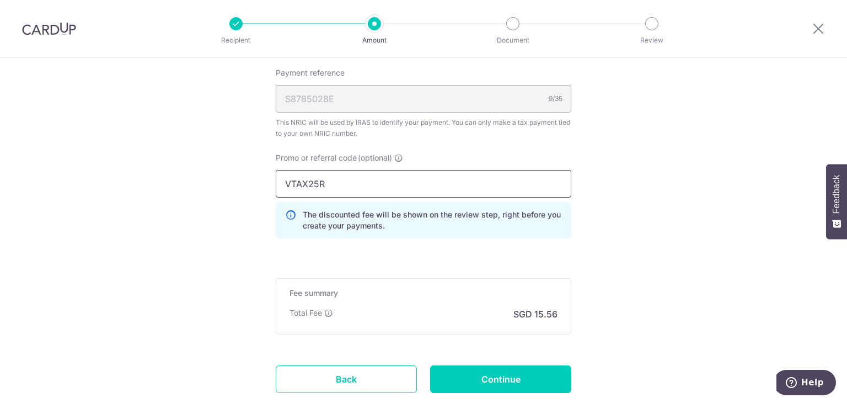
type input "VTAX25R"
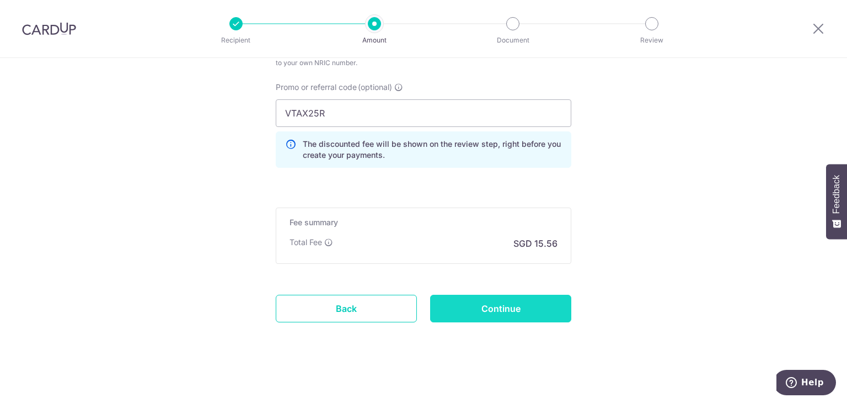
click at [490, 303] on input "Continue" at bounding box center [500, 309] width 141 height 28
type input "Create Schedule"
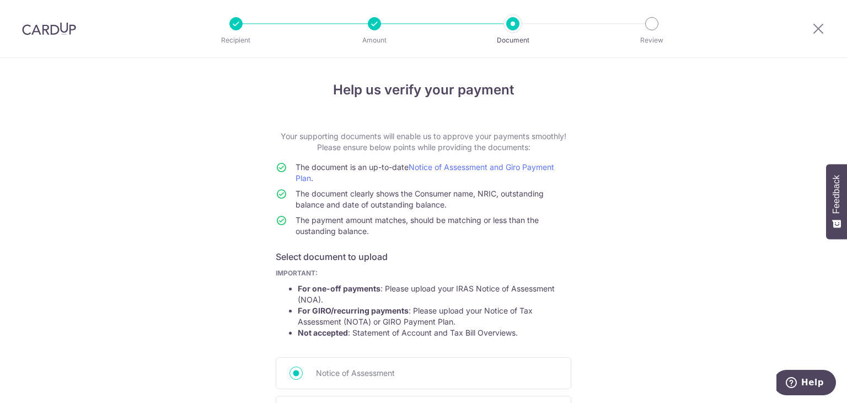
scroll to position [159, 0]
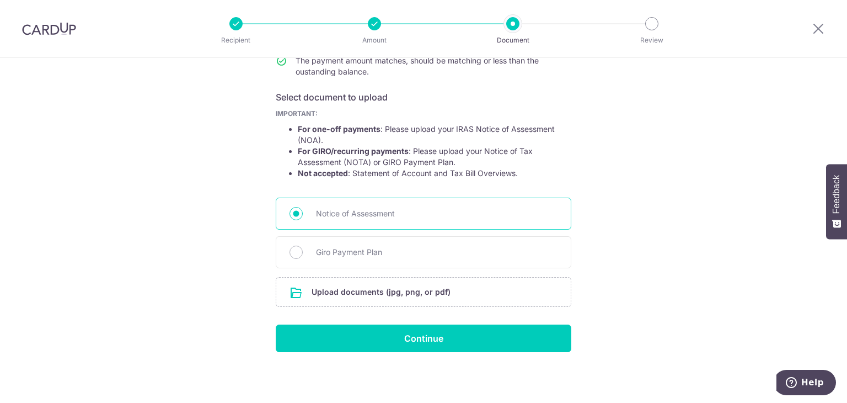
click at [355, 212] on span "Notice of Assessment" at bounding box center [437, 213] width 242 height 13
click at [303, 212] on input "Notice of Assessment" at bounding box center [296, 213] width 13 height 13
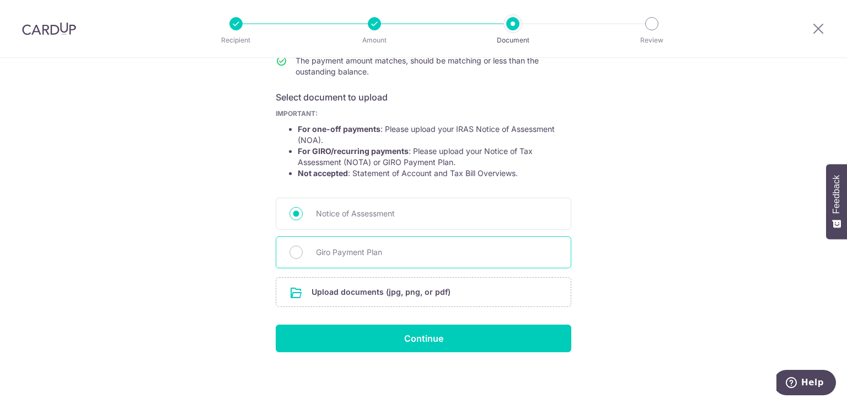
click at [365, 250] on span "Giro Payment Plan" at bounding box center [437, 252] width 242 height 13
click at [303, 250] on input "Giro Payment Plan" at bounding box center [296, 252] width 13 height 13
radio input "true"
click at [430, 292] on input "file" at bounding box center [423, 292] width 295 height 29
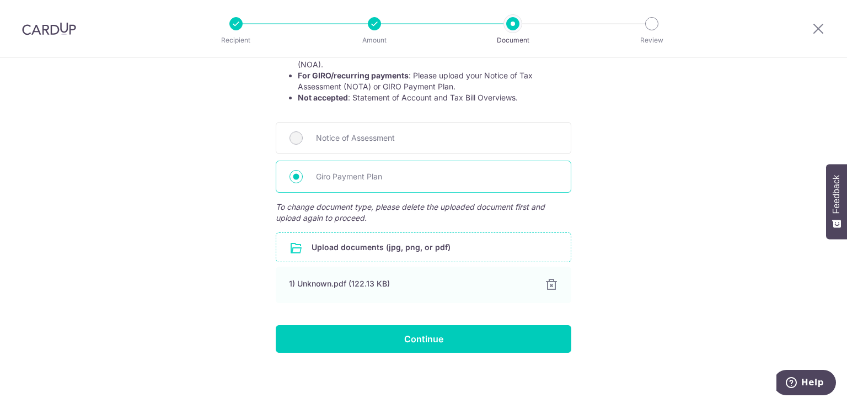
scroll to position [236, 0]
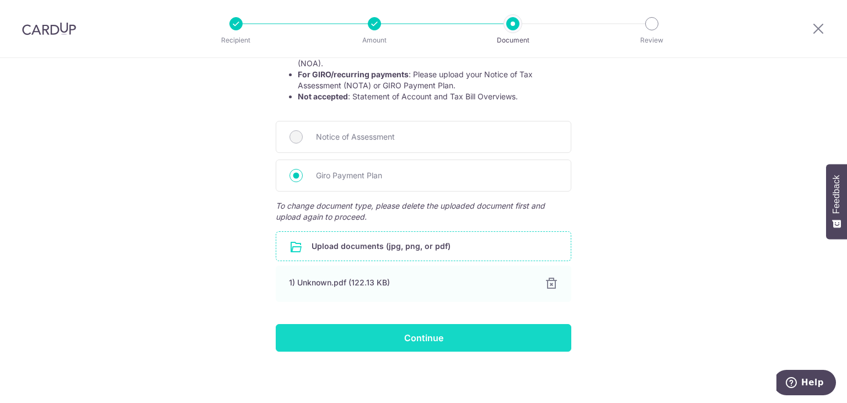
click at [439, 340] on input "Continue" at bounding box center [424, 338] width 296 height 28
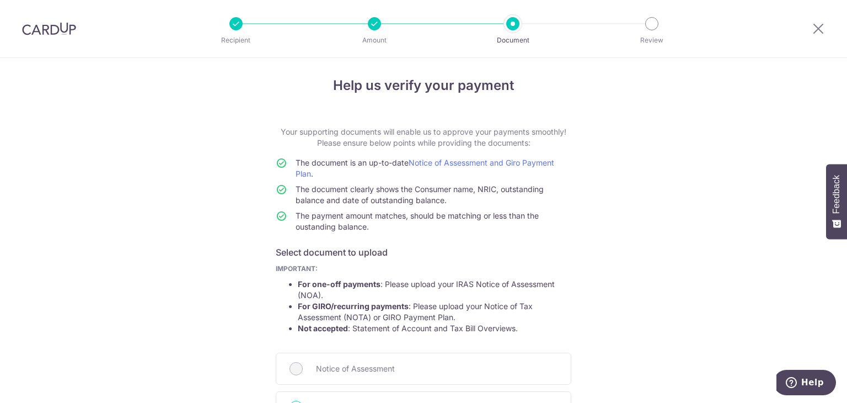
scroll to position [0, 0]
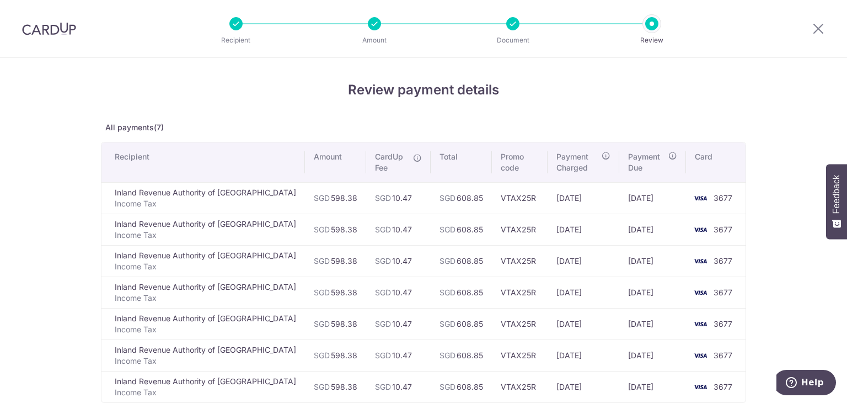
scroll to position [166, 0]
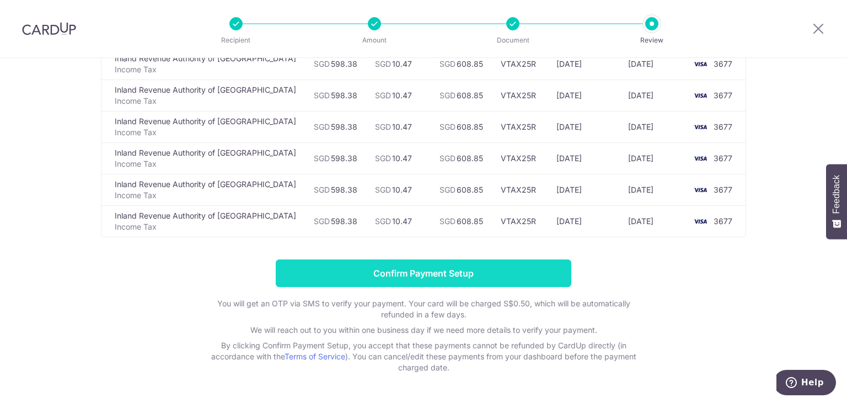
click at [474, 273] on input "Confirm Payment Setup" at bounding box center [424, 273] width 296 height 28
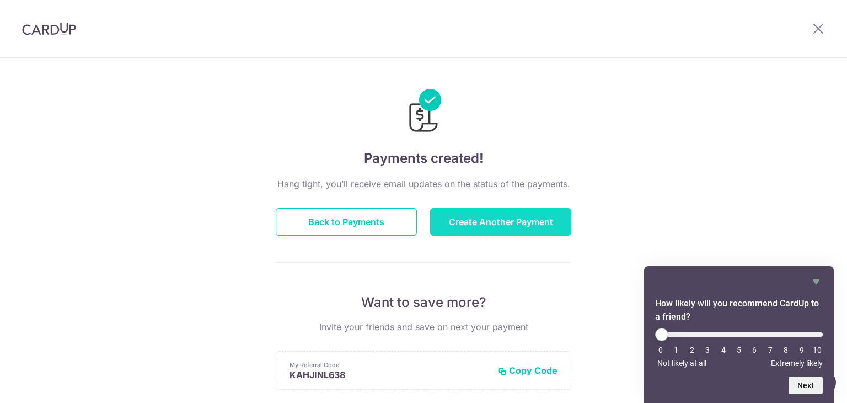
click at [478, 222] on button "Create Another Payment" at bounding box center [500, 222] width 141 height 28
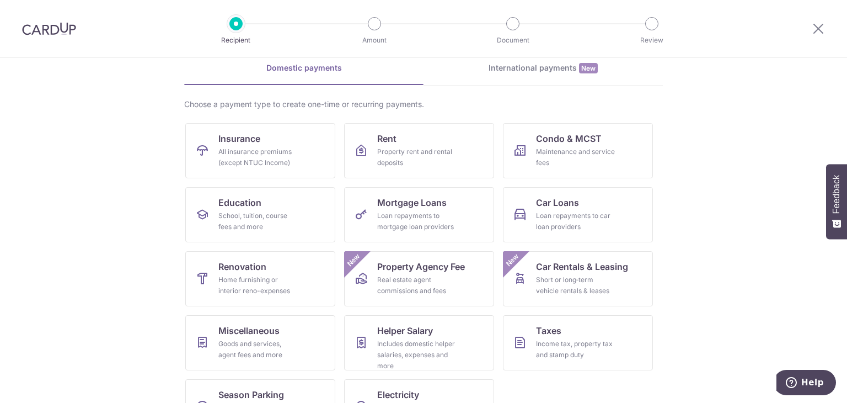
scroll to position [90, 0]
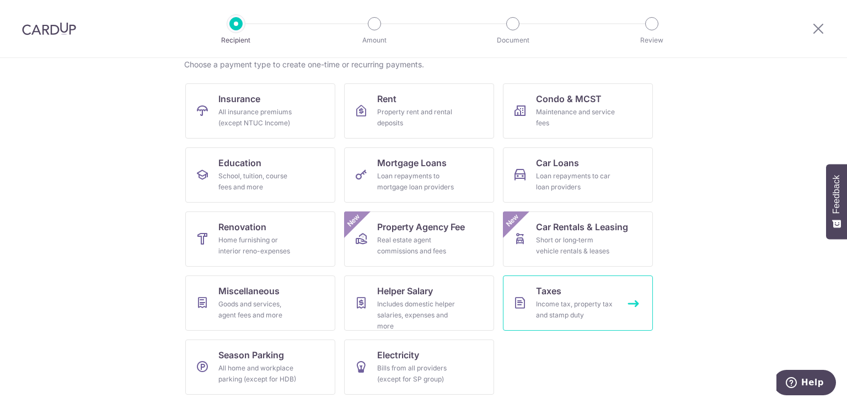
click at [546, 296] on span "Taxes" at bounding box center [548, 290] width 25 height 13
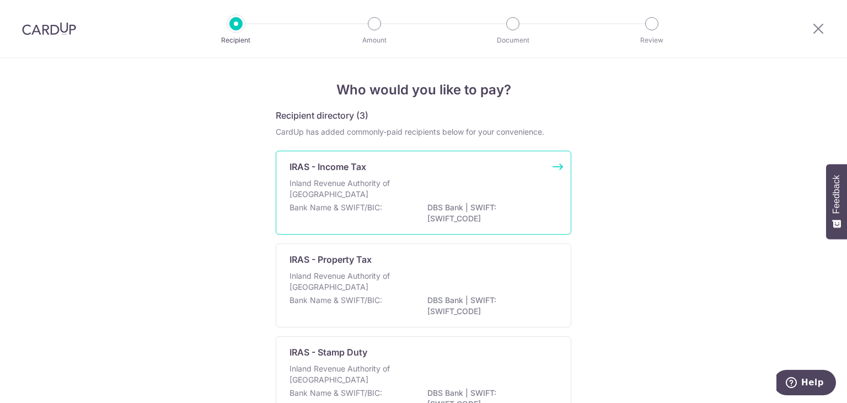
click at [429, 197] on div "Inland Revenue Authority of [GEOGRAPHIC_DATA]" at bounding box center [424, 190] width 268 height 24
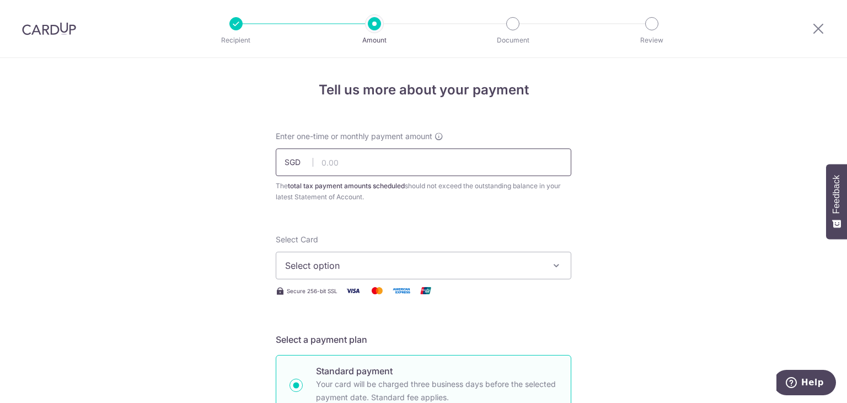
click at [441, 165] on input "text" at bounding box center [424, 162] width 296 height 28
type input "598.38"
click at [380, 275] on button "Select option" at bounding box center [424, 266] width 296 height 28
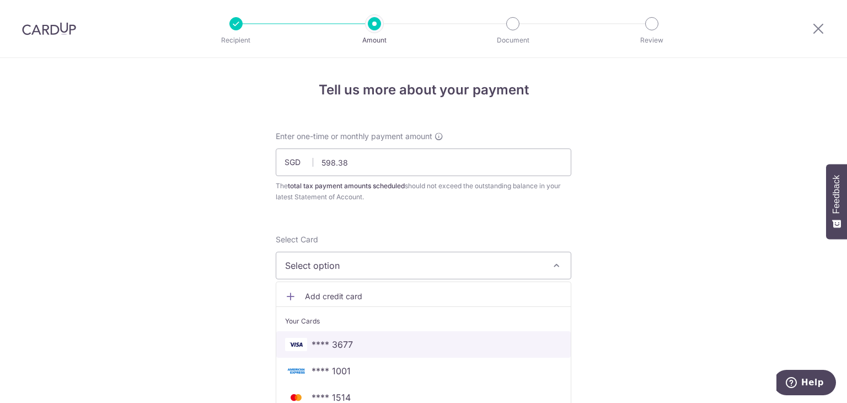
click at [330, 340] on span "**** 3677" at bounding box center [332, 344] width 41 height 13
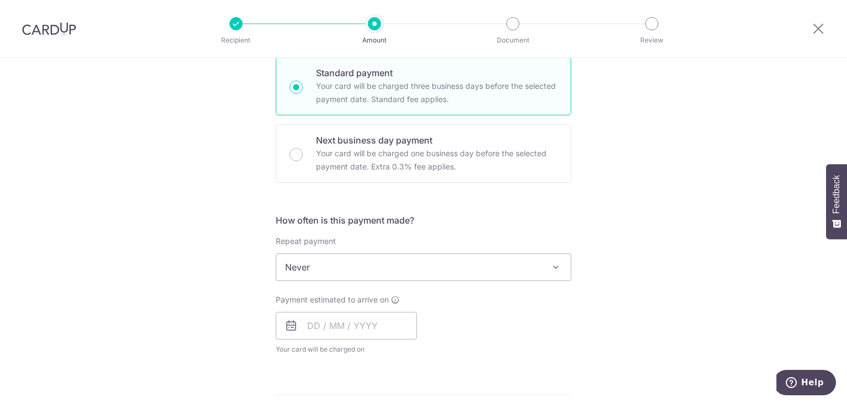
scroll to position [331, 0]
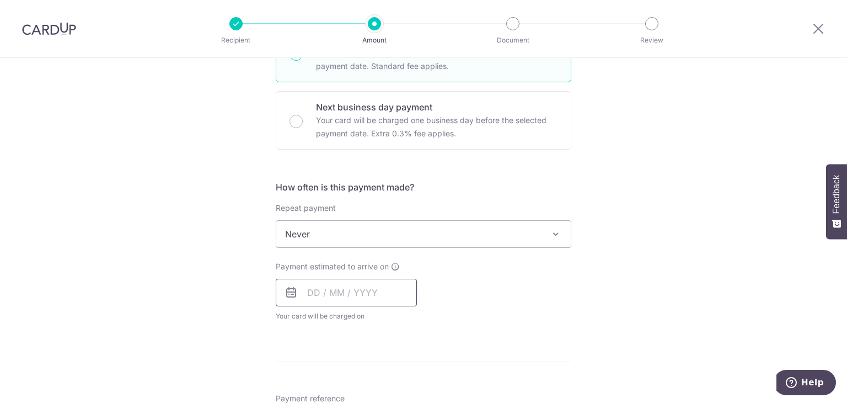
click at [364, 298] on input "text" at bounding box center [346, 293] width 141 height 28
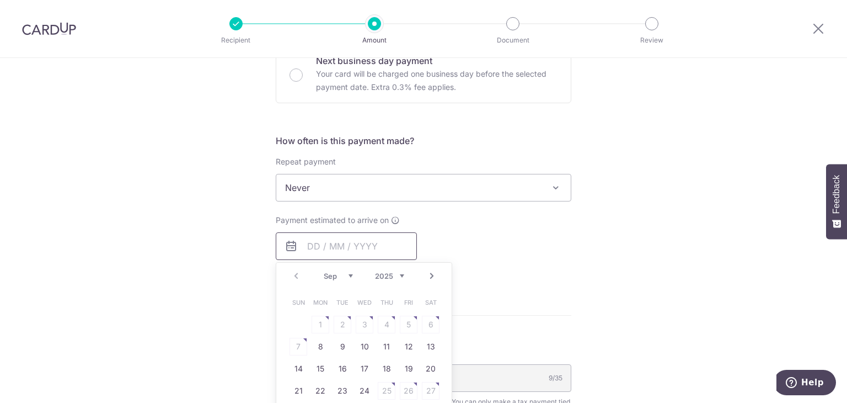
scroll to position [441, 0]
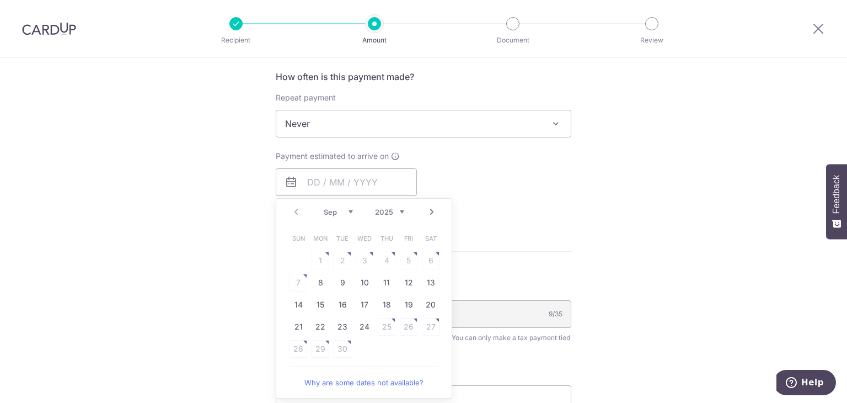
click at [563, 235] on form "Enter one-time or monthly payment amount SGD 598.38 598.38 The total tax paymen…" at bounding box center [424, 139] width 296 height 900
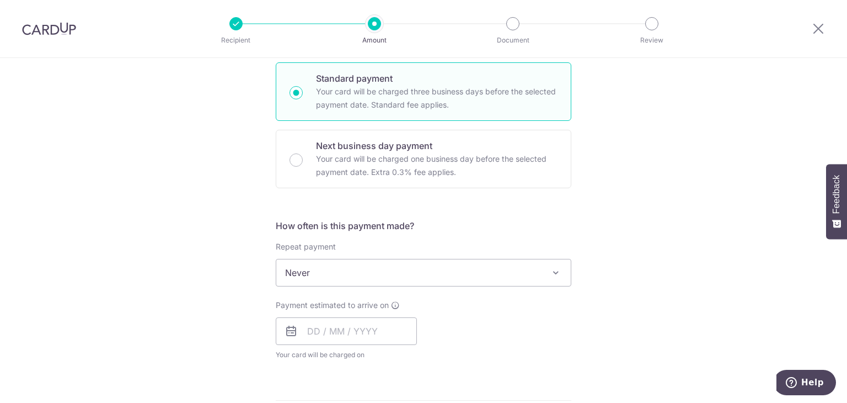
scroll to position [0, 0]
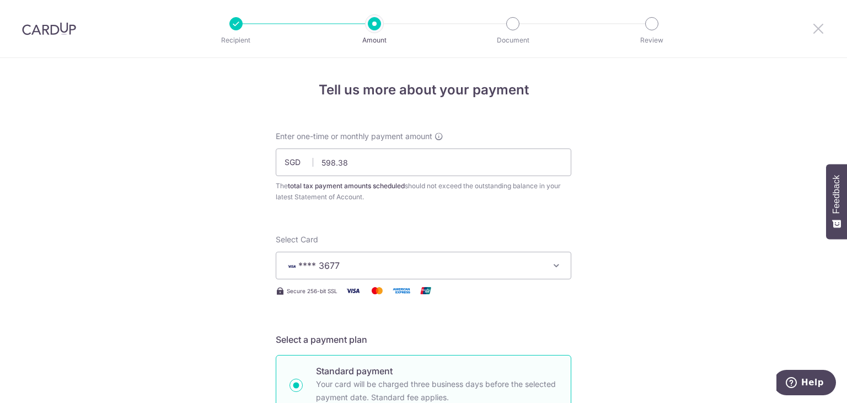
click at [819, 25] on icon at bounding box center [818, 29] width 13 height 14
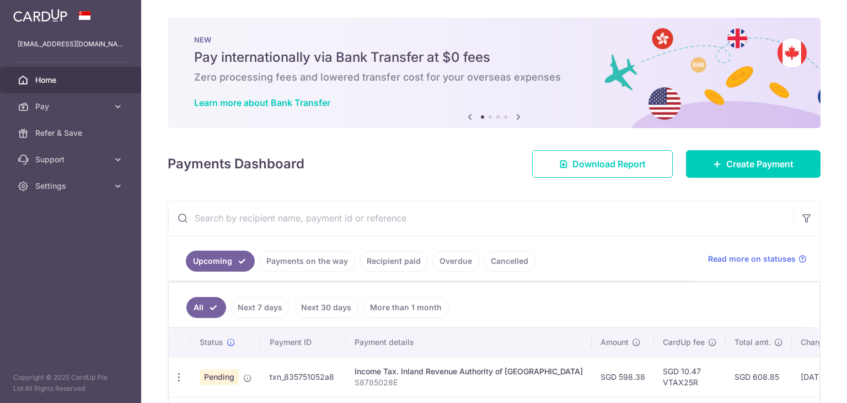
scroll to position [55, 0]
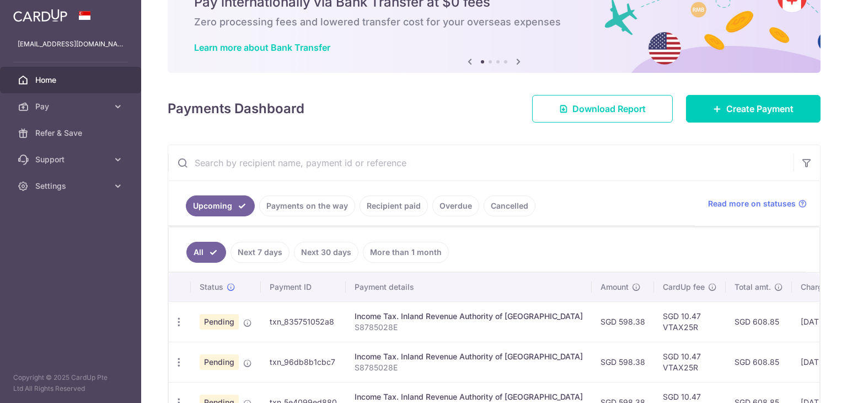
click at [559, 173] on input "text" at bounding box center [481, 162] width 626 height 35
click at [108, 104] on link "Pay" at bounding box center [70, 106] width 141 height 26
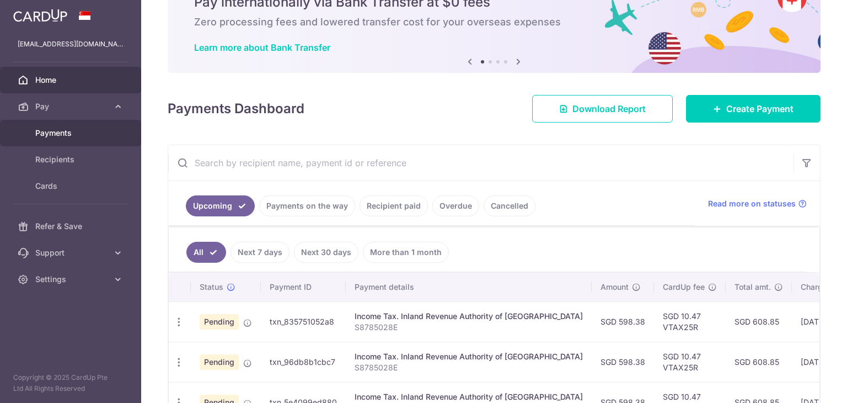
click at [67, 132] on span "Payments" at bounding box center [71, 132] width 73 height 11
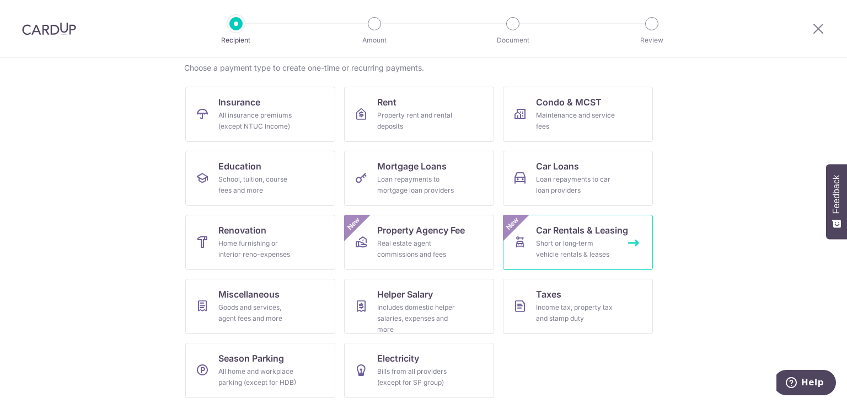
scroll to position [90, 0]
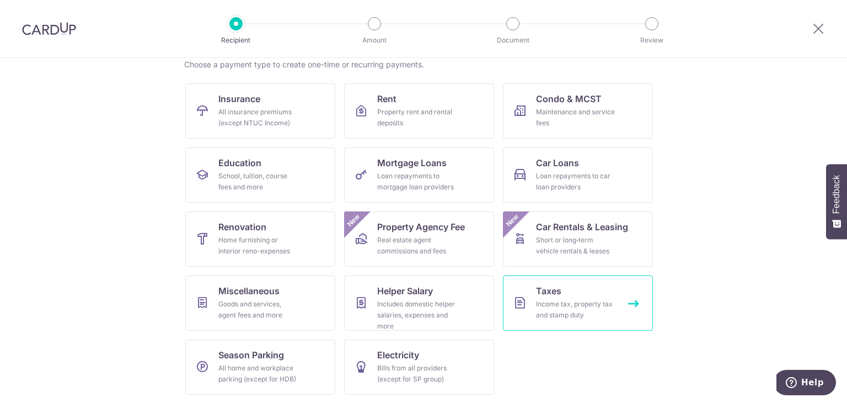
click at [558, 313] on div "Income tax, property tax and stamp duty" at bounding box center [575, 309] width 79 height 22
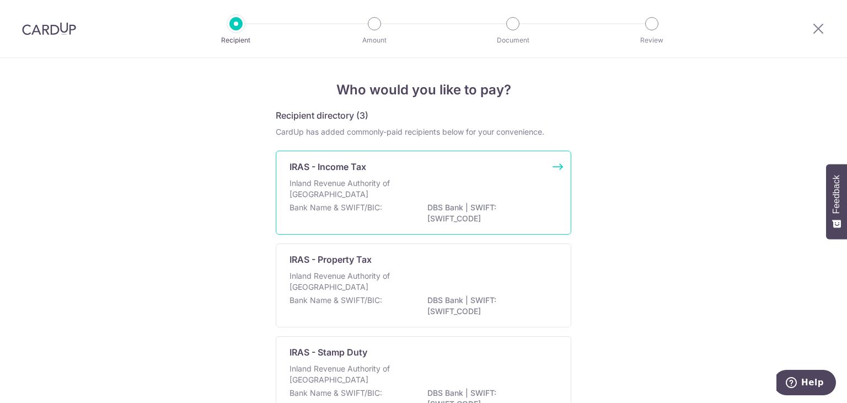
click at [409, 177] on div "IRAS - Income Tax Inland Revenue Authority of [GEOGRAPHIC_DATA] Bank Name & SWI…" at bounding box center [424, 193] width 296 height 84
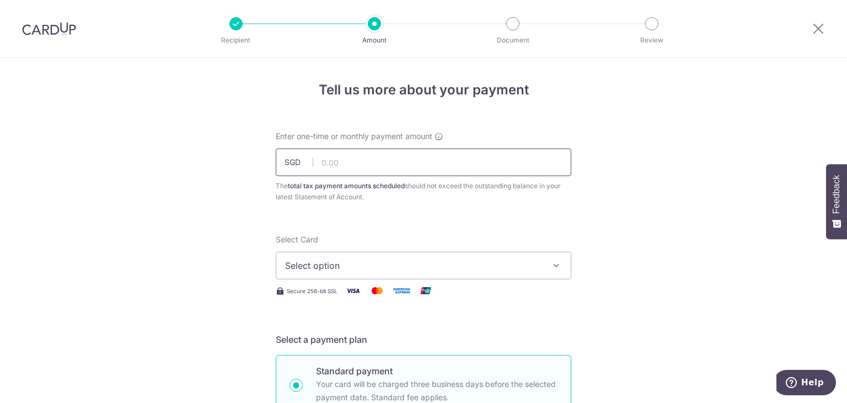
click at [417, 166] on input "text" at bounding box center [424, 162] width 296 height 28
type input "598.38"
click at [451, 270] on span "Select option" at bounding box center [413, 265] width 257 height 13
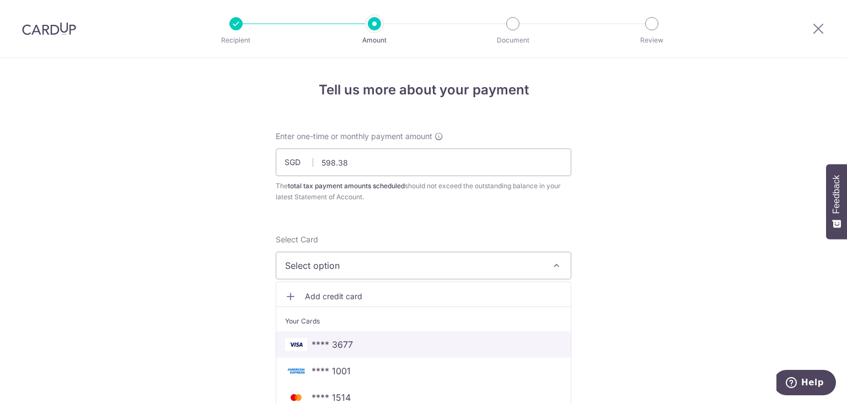
click at [332, 339] on span "**** 3677" at bounding box center [332, 344] width 41 height 13
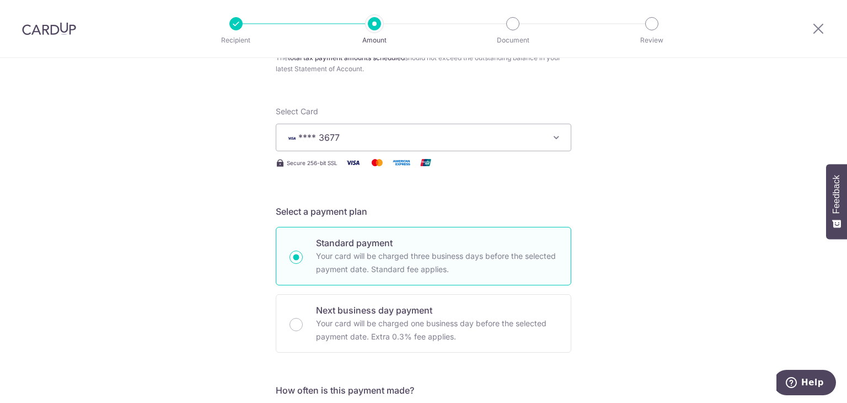
scroll to position [221, 0]
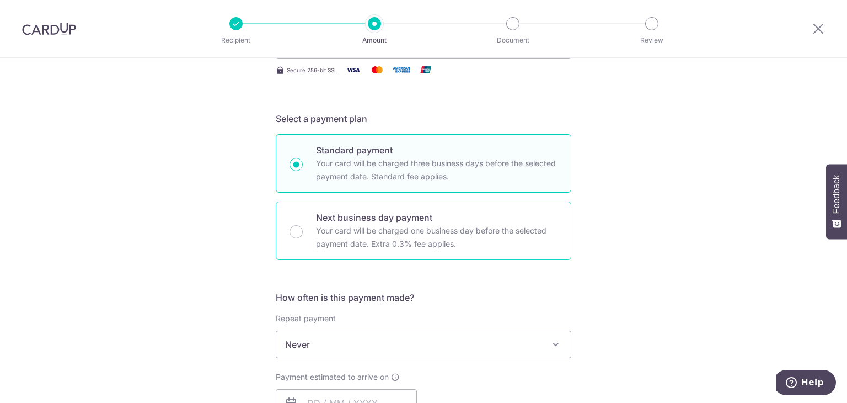
click at [341, 238] on p "Your card will be charged one business day before the selected payment date. Ex…" at bounding box center [437, 237] width 242 height 26
click at [303, 238] on input "Next business day payment Your card will be charged one business day before the…" at bounding box center [296, 231] width 13 height 13
radio input "false"
radio input "true"
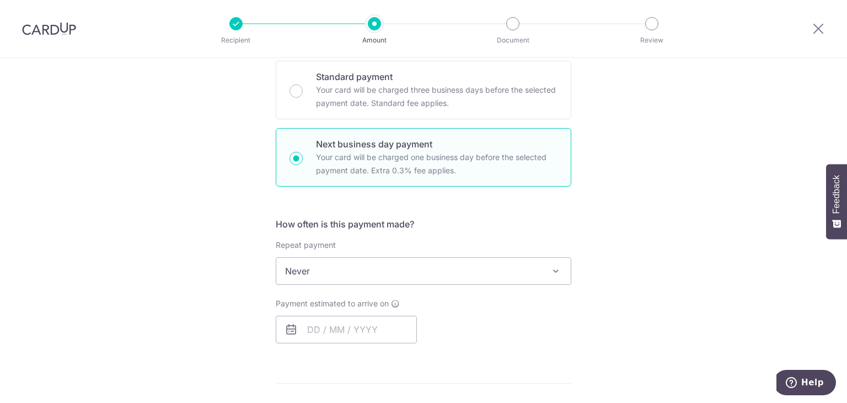
scroll to position [331, 0]
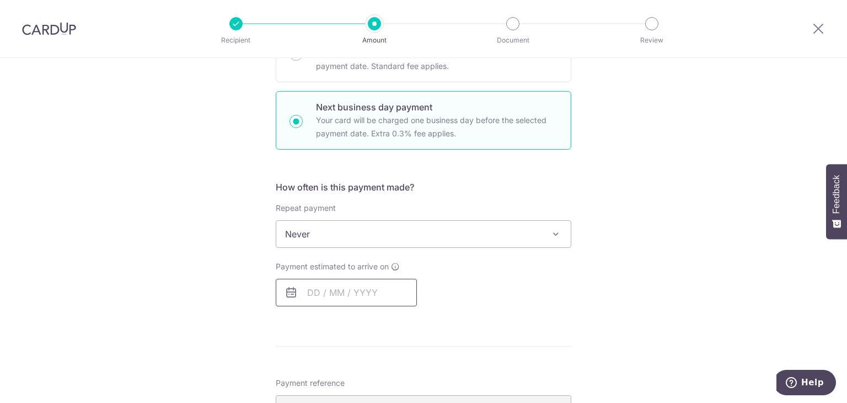
click at [339, 288] on input "text" at bounding box center [346, 293] width 141 height 28
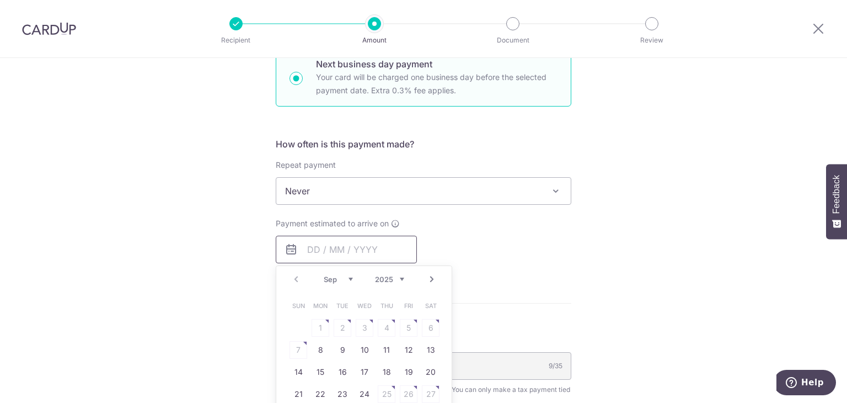
scroll to position [386, 0]
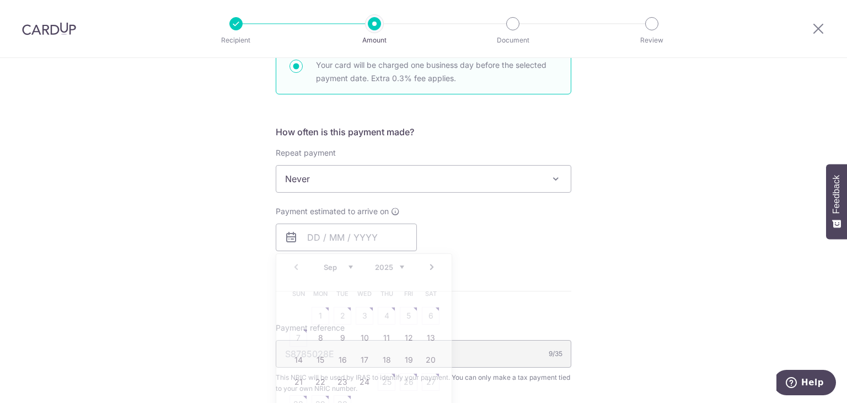
click at [492, 247] on div "Payment estimated to arrive on Prev Next Sep Oct Nov [DATE] 2026 Sun Mon Tue We…" at bounding box center [423, 228] width 309 height 45
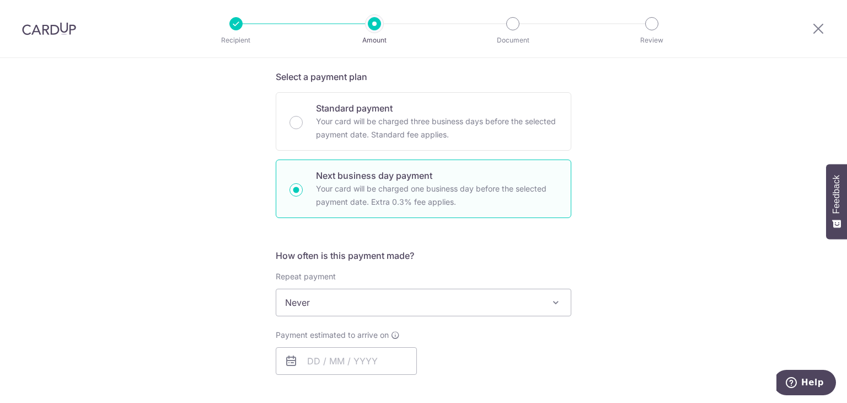
scroll to position [276, 0]
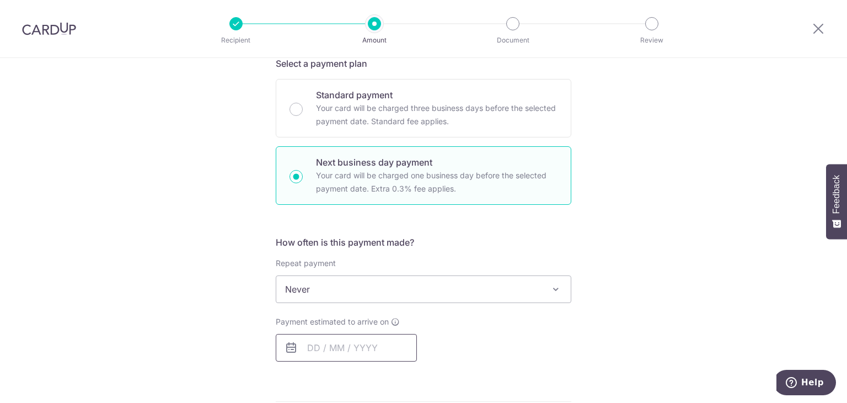
click at [353, 350] on input "text" at bounding box center [346, 348] width 141 height 28
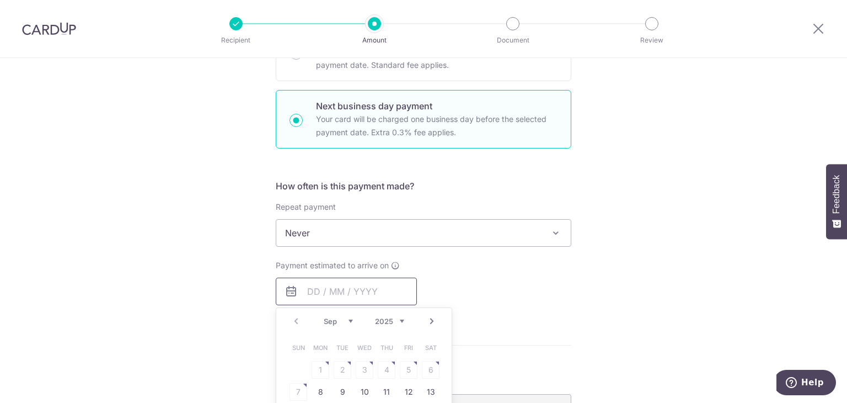
scroll to position [386, 0]
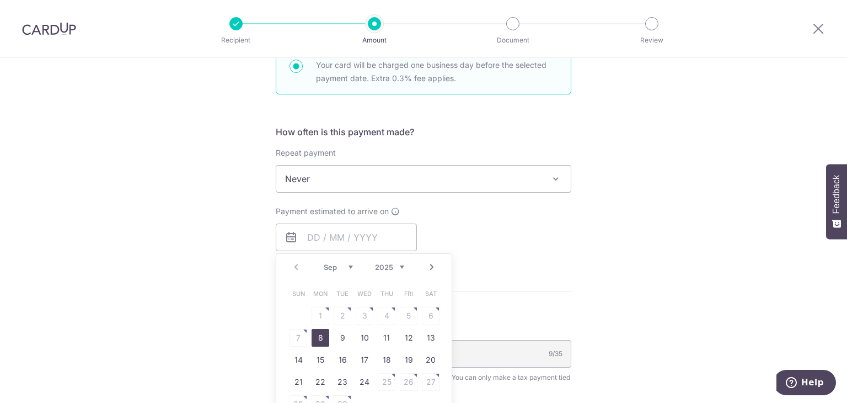
click at [314, 336] on link "8" at bounding box center [321, 338] width 18 height 18
type input "[DATE]"
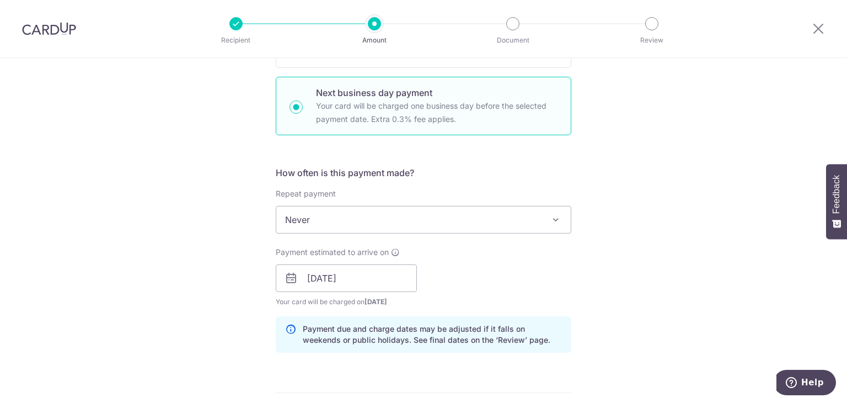
scroll to position [331, 0]
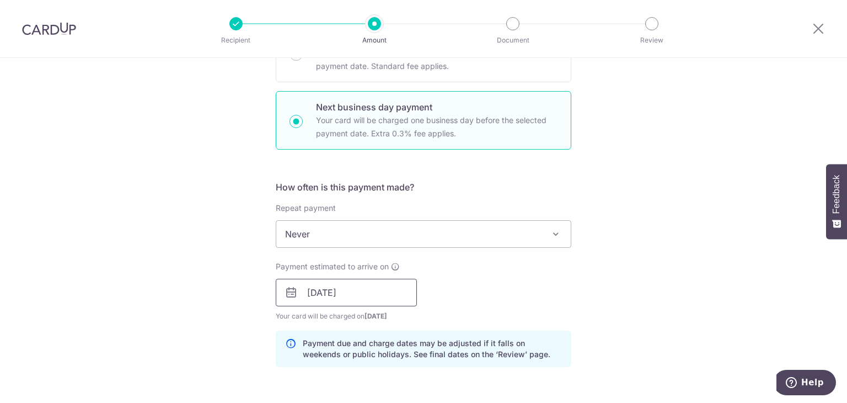
click at [353, 296] on input "[DATE]" at bounding box center [346, 293] width 141 height 28
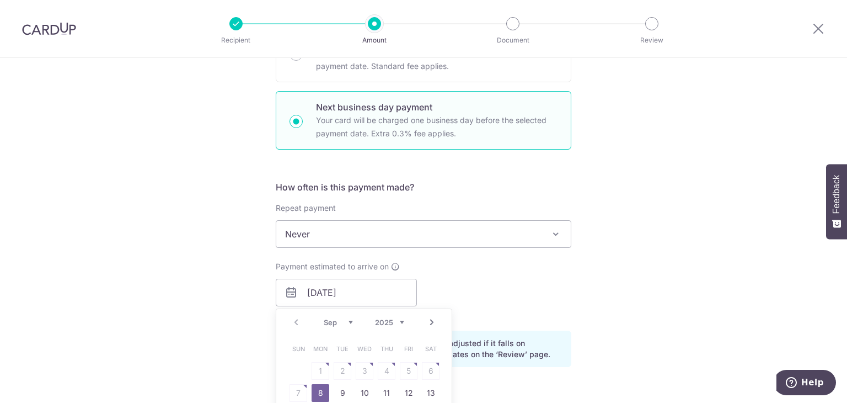
click at [430, 368] on table "Sun Mon Tue Wed Thu Fri Sat 1 2 3 4 5 6 7 8 9 10 11 12 13 14 15 16 17 18 19 20 …" at bounding box center [364, 404] width 154 height 132
click at [466, 302] on div "Payment estimated to arrive on [DATE] Prev Next Sep Oct Nov [DATE] 2026 Sun Mon…" at bounding box center [423, 291] width 309 height 61
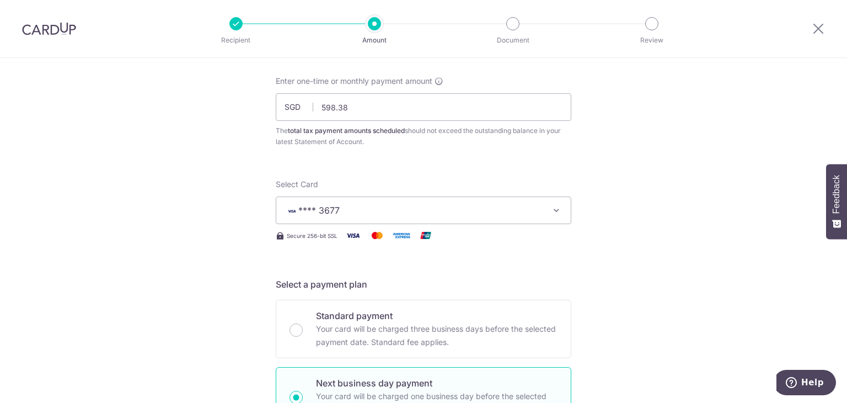
scroll to position [0, 0]
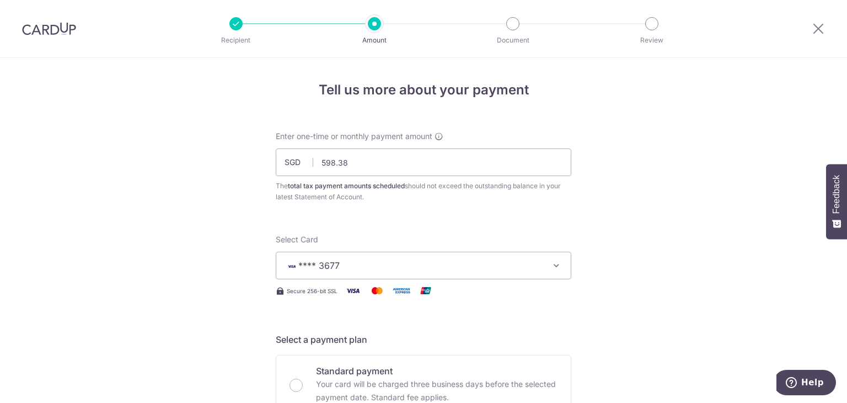
drag, startPoint x: 62, startPoint y: 31, endPoint x: 481, endPoint y: 60, distance: 419.7
click at [62, 31] on img at bounding box center [49, 28] width 54 height 13
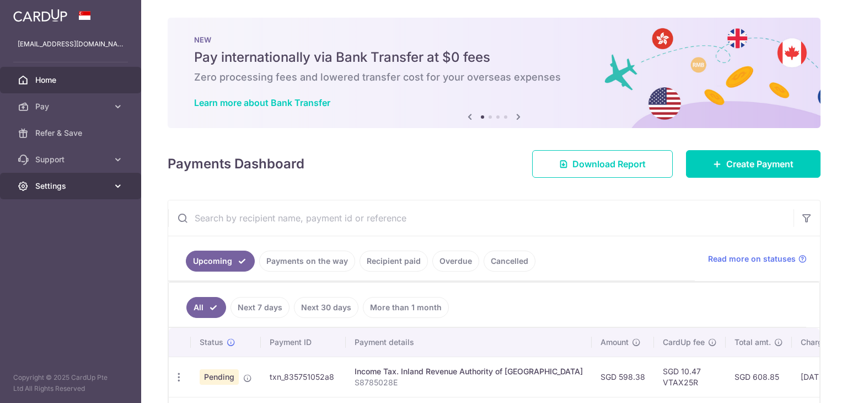
click at [109, 180] on link "Settings" at bounding box center [70, 186] width 141 height 26
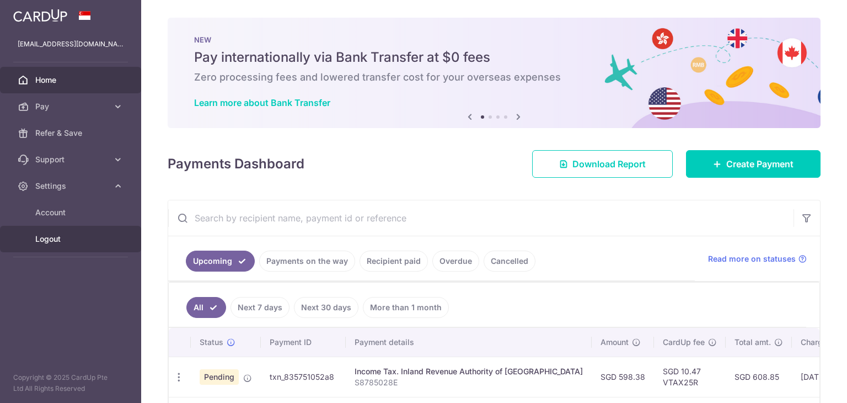
click at [45, 239] on span "Logout" at bounding box center [71, 238] width 73 height 11
